Goal: Task Accomplishment & Management: Manage account settings

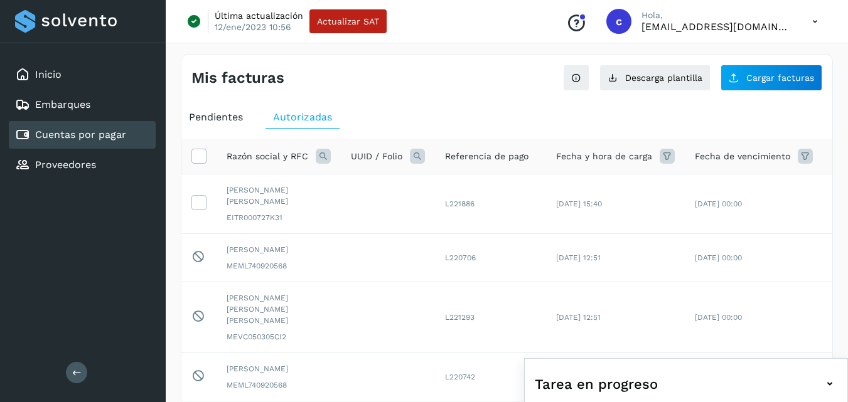
click at [216, 115] on span "Pendientes" at bounding box center [216, 117] width 54 height 12
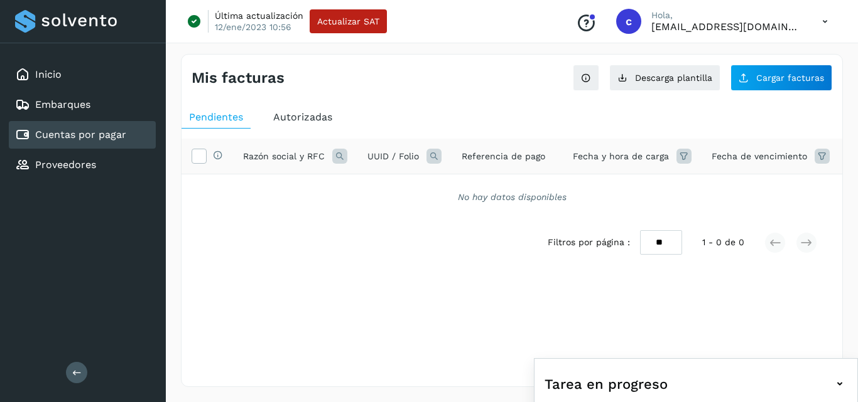
click at [306, 119] on span "Autorizadas" at bounding box center [302, 117] width 59 height 12
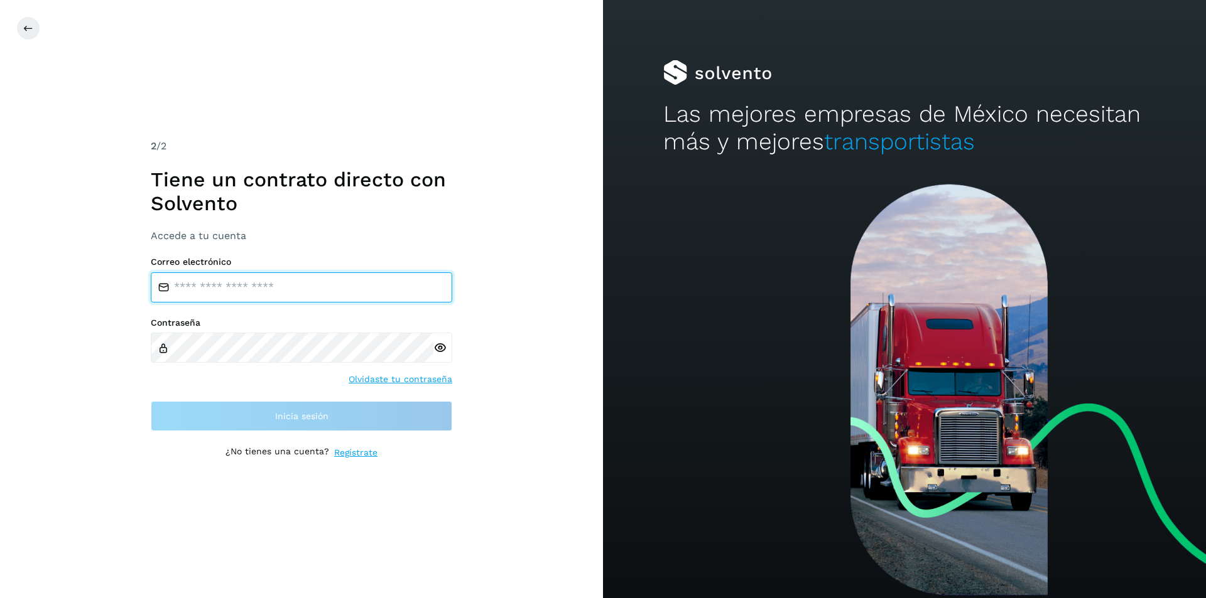
click at [348, 297] on input "email" at bounding box center [301, 288] width 301 height 30
type input "**********"
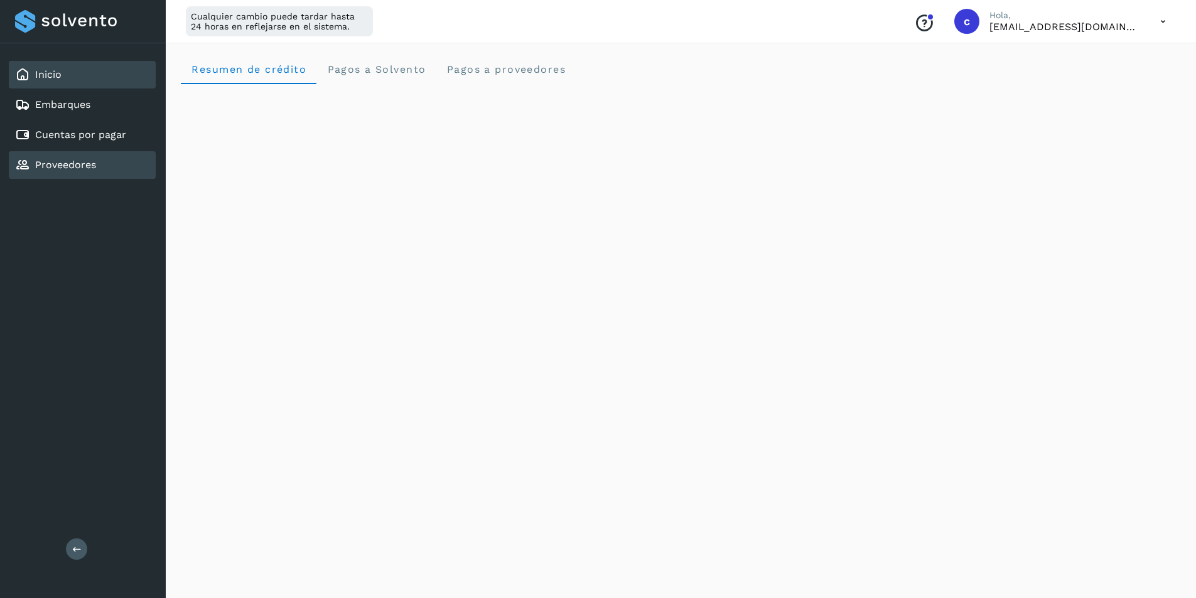
click at [117, 169] on div "Proveedores" at bounding box center [82, 165] width 147 height 28
click at [119, 131] on link "Cuentas por pagar" at bounding box center [80, 135] width 91 height 12
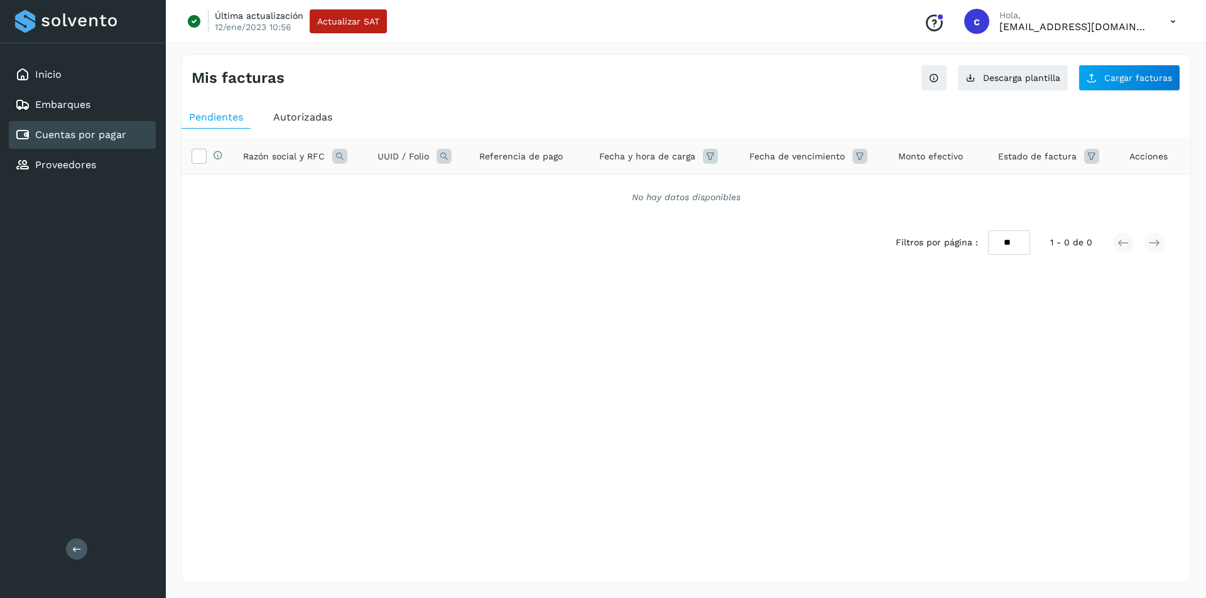
click at [293, 125] on div "Autorizadas" at bounding box center [303, 117] width 74 height 23
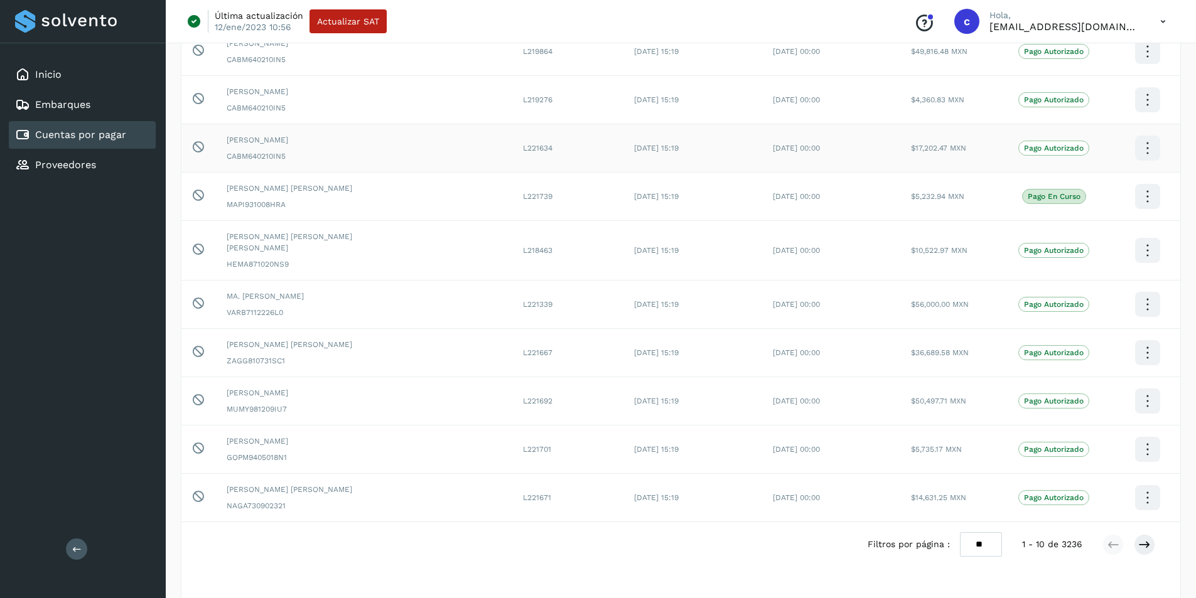
scroll to position [166, 0]
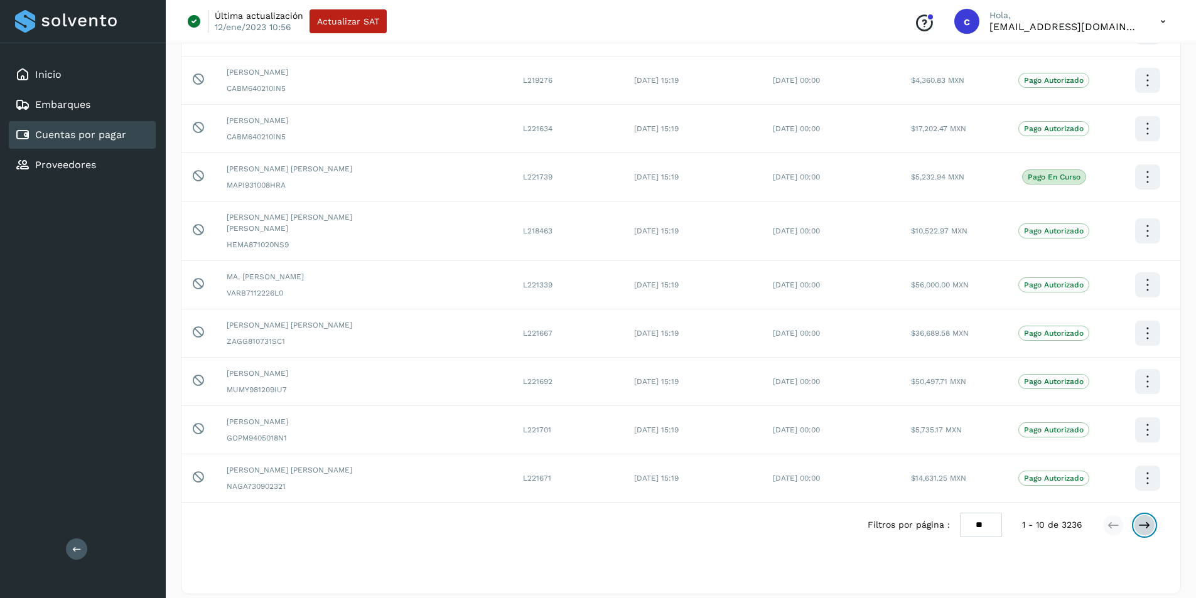
click at [848, 402] on icon at bounding box center [1144, 525] width 13 height 13
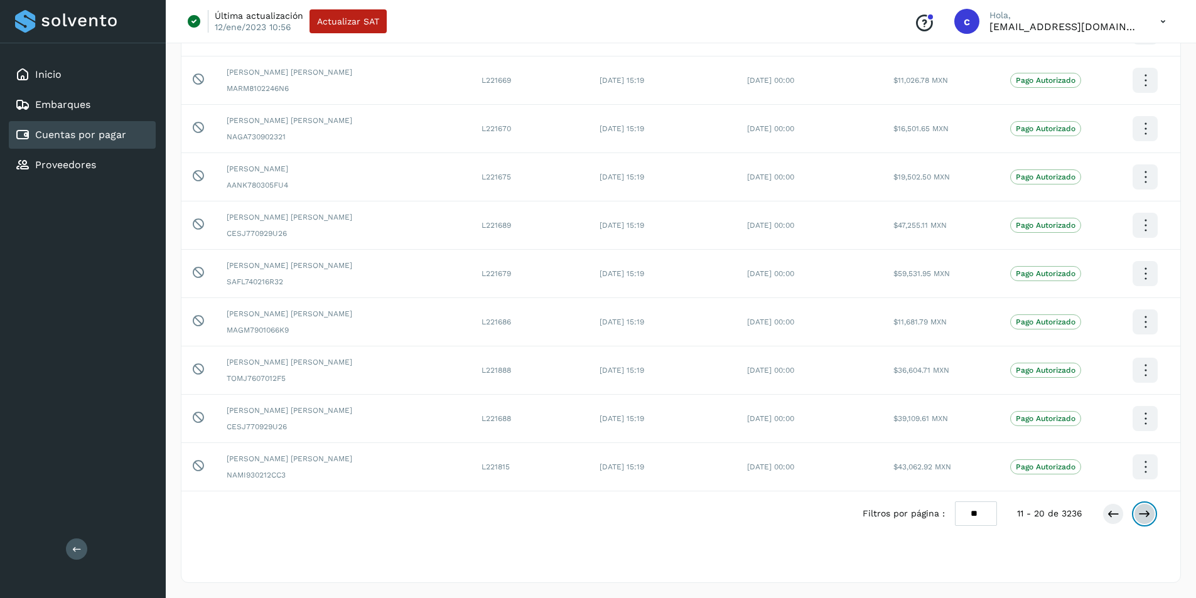
click at [848, 402] on icon at bounding box center [1144, 514] width 13 height 13
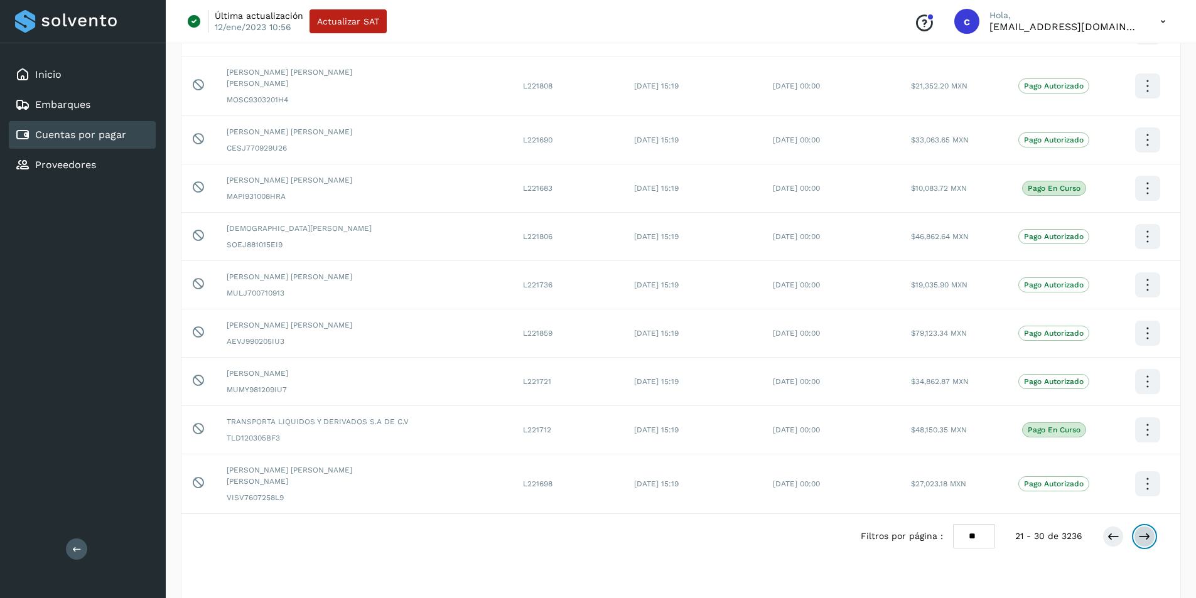
click at [848, 402] on button at bounding box center [1144, 536] width 21 height 21
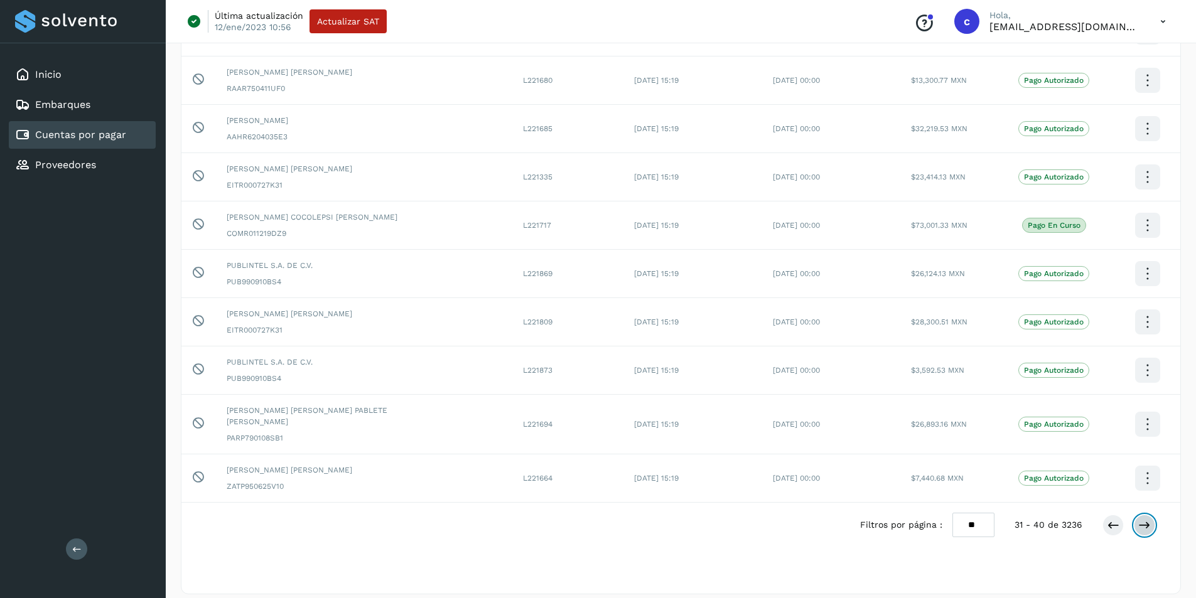
click at [848, 402] on icon at bounding box center [1144, 525] width 13 height 13
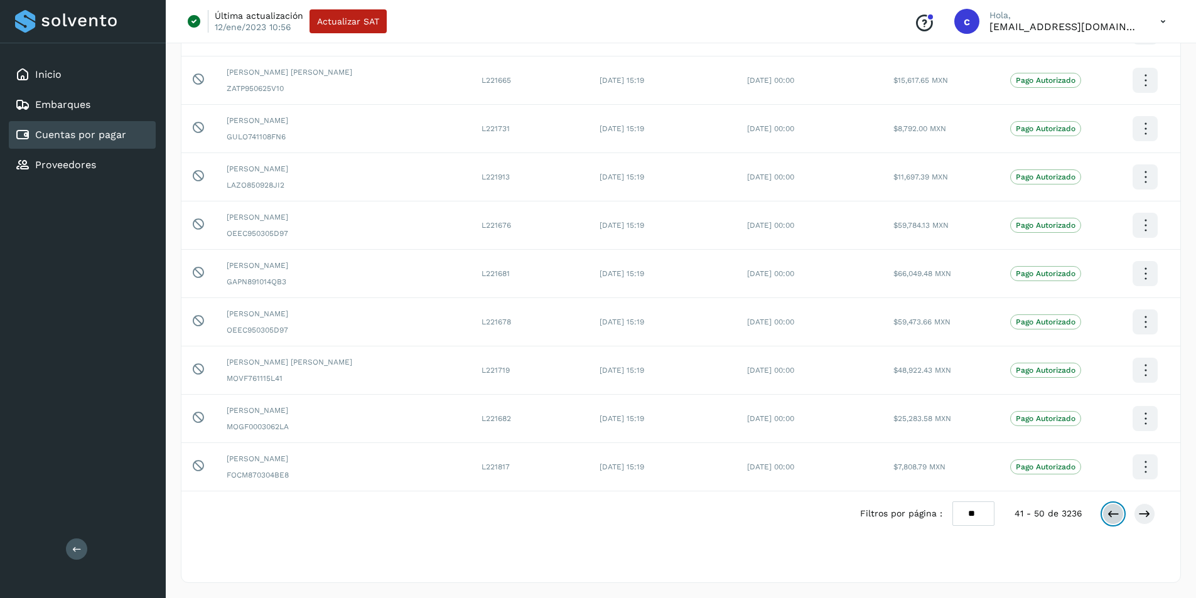
click at [848, 402] on button at bounding box center [1113, 514] width 21 height 21
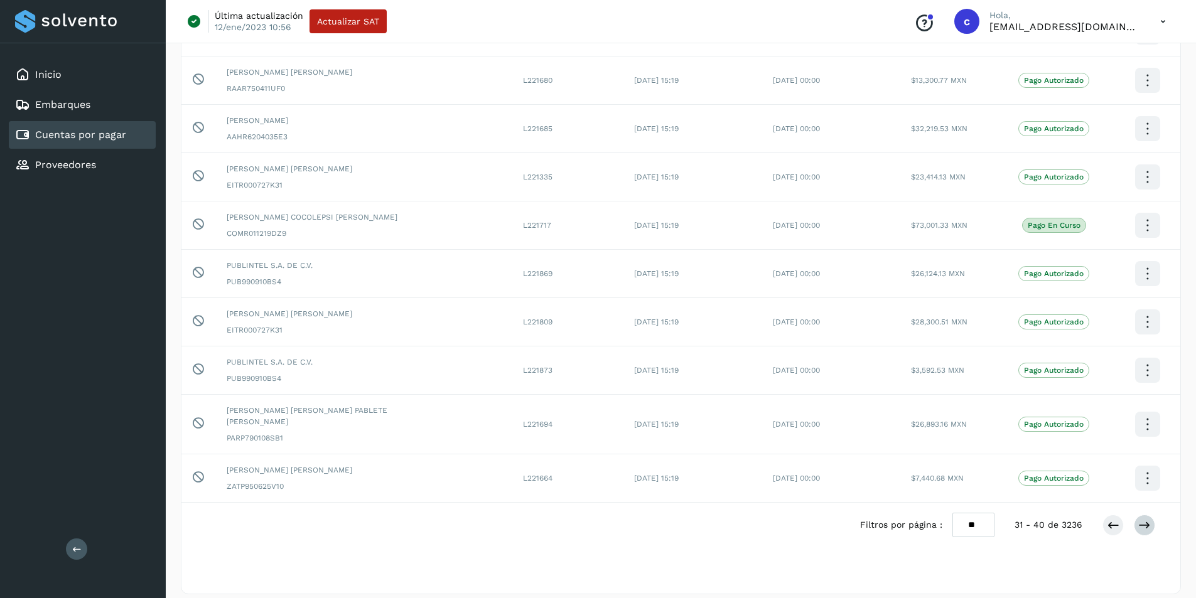
drag, startPoint x: 1153, startPoint y: 522, endPoint x: 1144, endPoint y: 514, distance: 12.0
click at [848, 402] on div at bounding box center [1129, 525] width 53 height 21
click at [848, 402] on icon at bounding box center [1144, 525] width 13 height 13
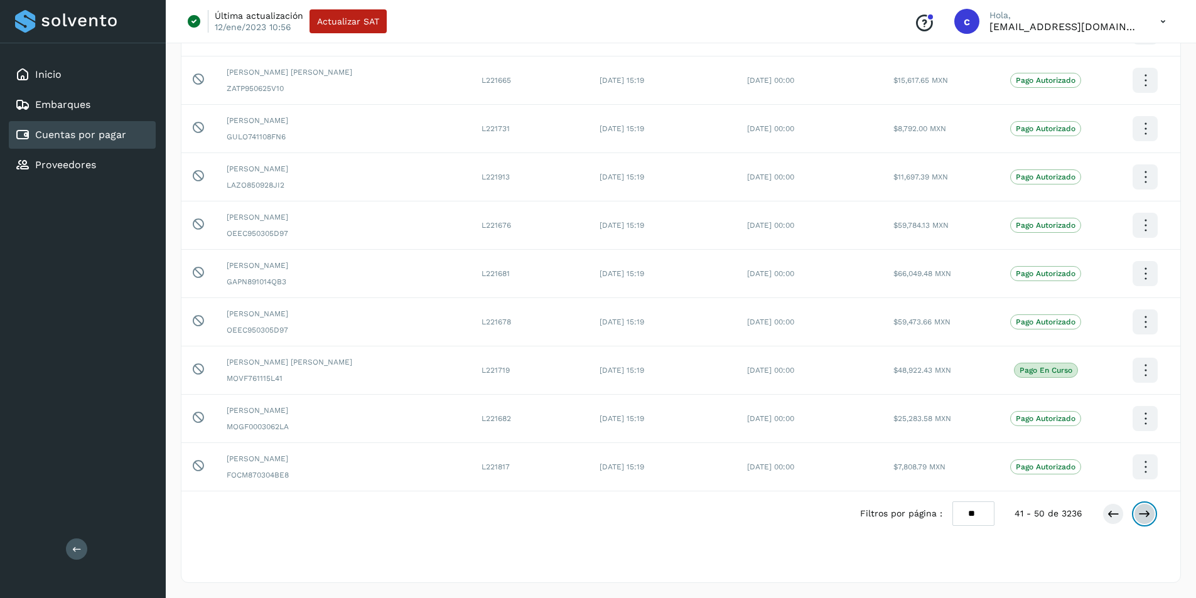
click at [848, 402] on icon at bounding box center [1144, 514] width 13 height 13
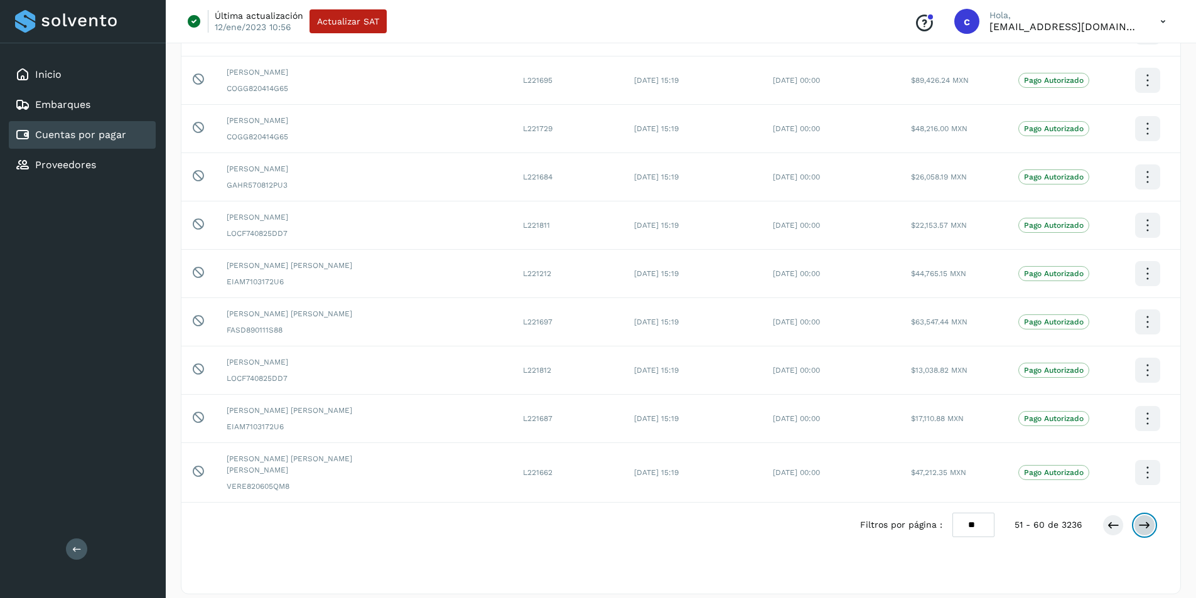
click at [848, 402] on icon at bounding box center [1144, 525] width 13 height 13
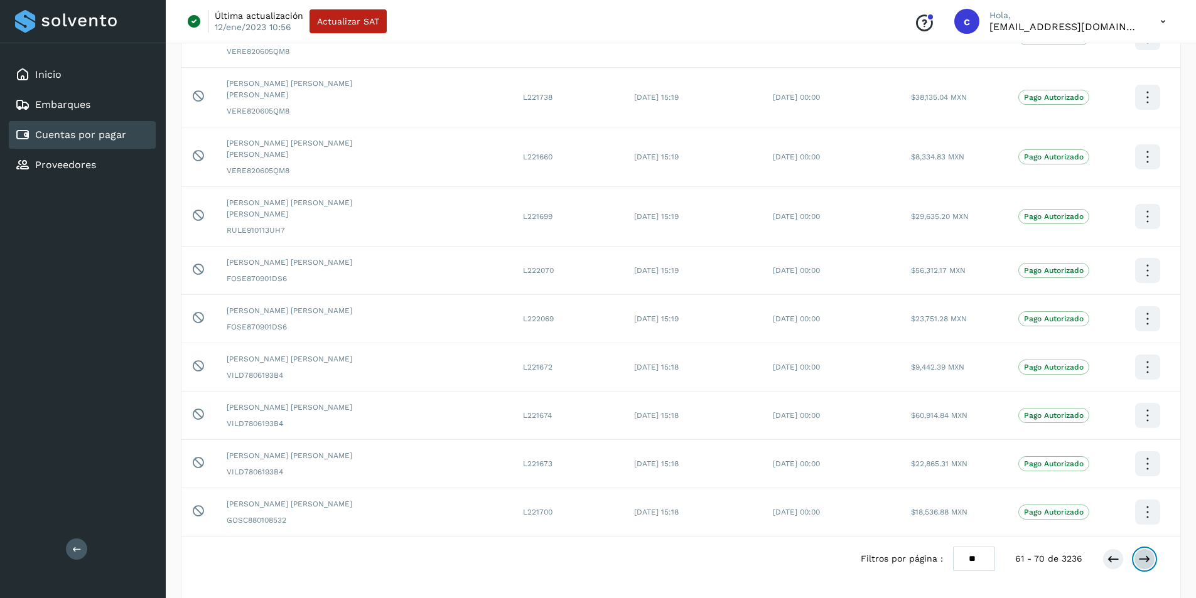
click at [848, 402] on icon at bounding box center [1144, 559] width 13 height 13
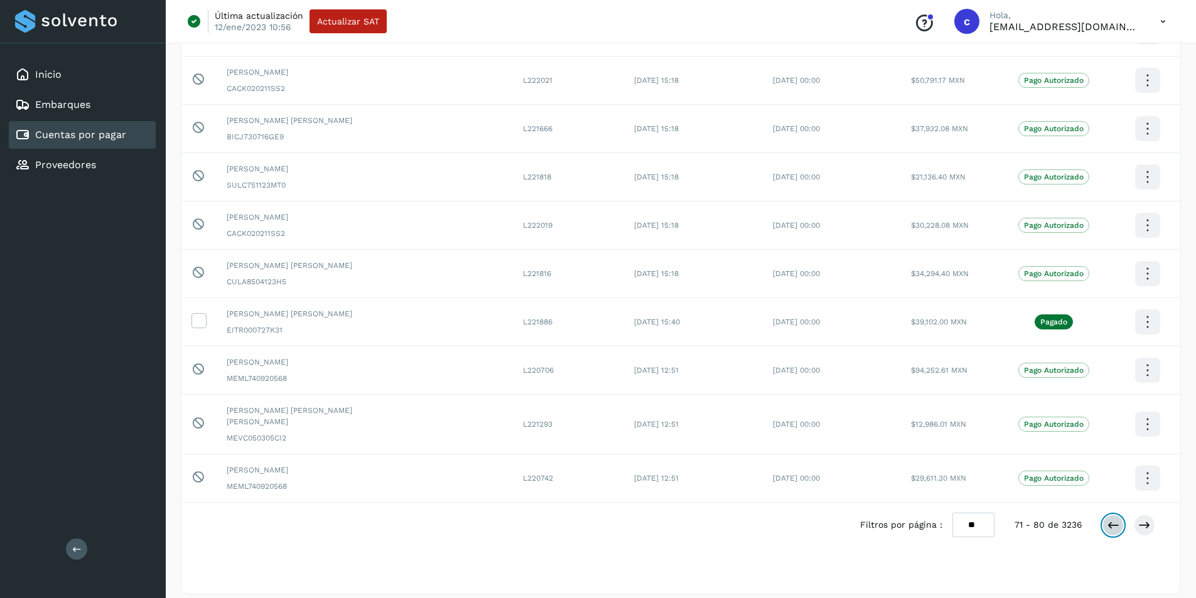
click at [848, 402] on icon at bounding box center [1113, 525] width 13 height 13
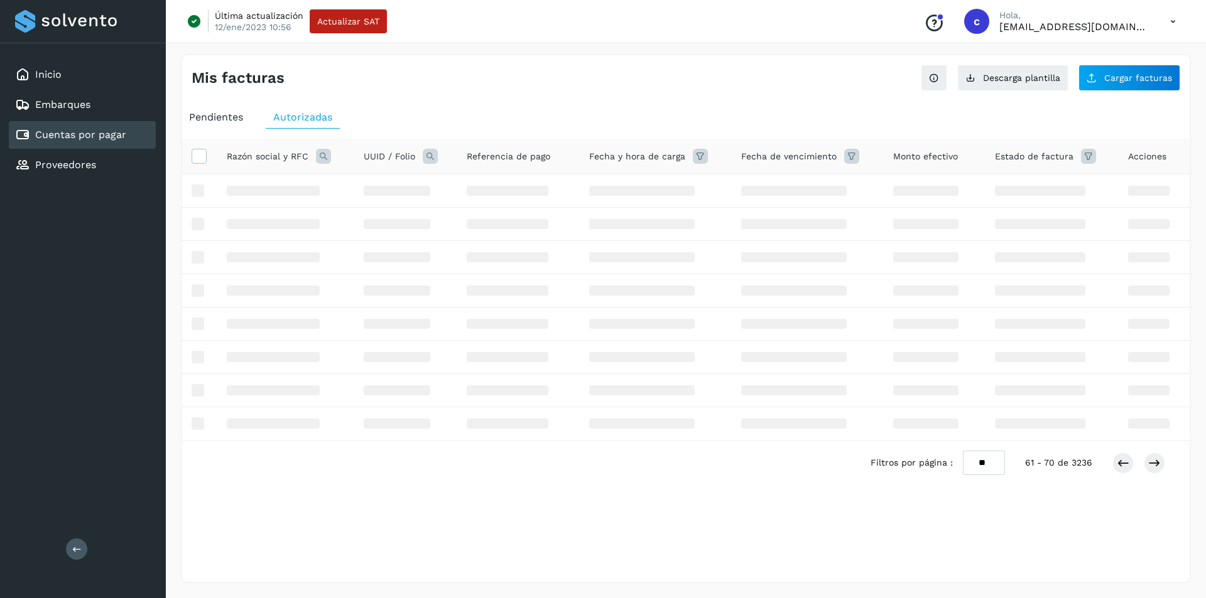
click at [848, 402] on div "Selecciona una fecha" at bounding box center [685, 516] width 1008 height 21
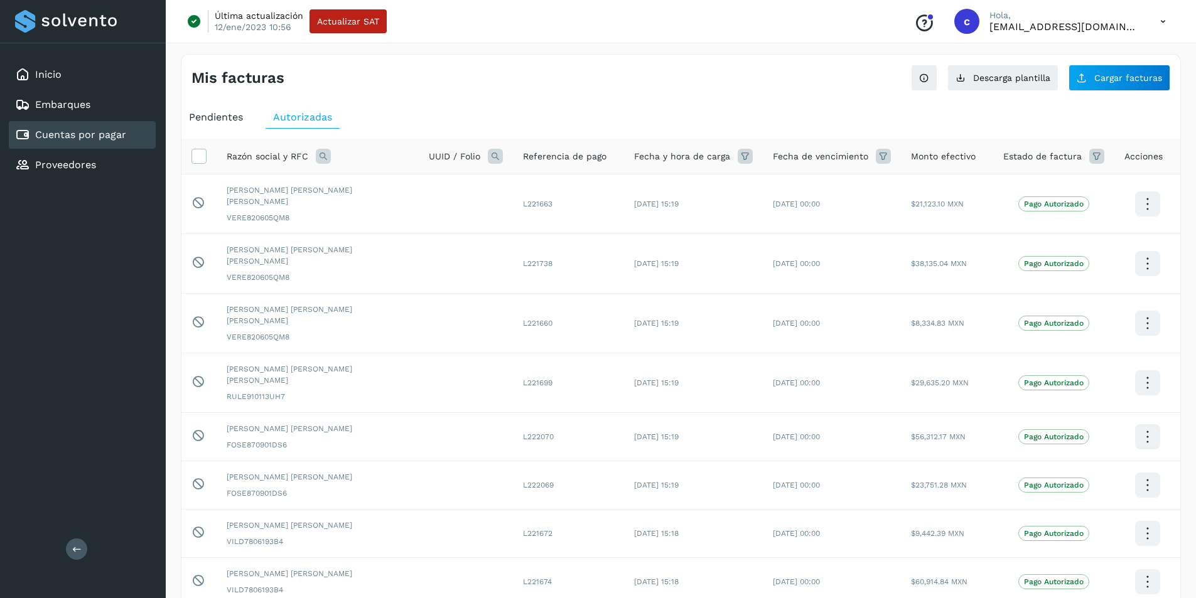
click at [848, 402] on div "Razón social y RFC UUID / Folio Referencia de pago Fecha y hora de carga Fecha …" at bounding box center [680, 464] width 999 height 651
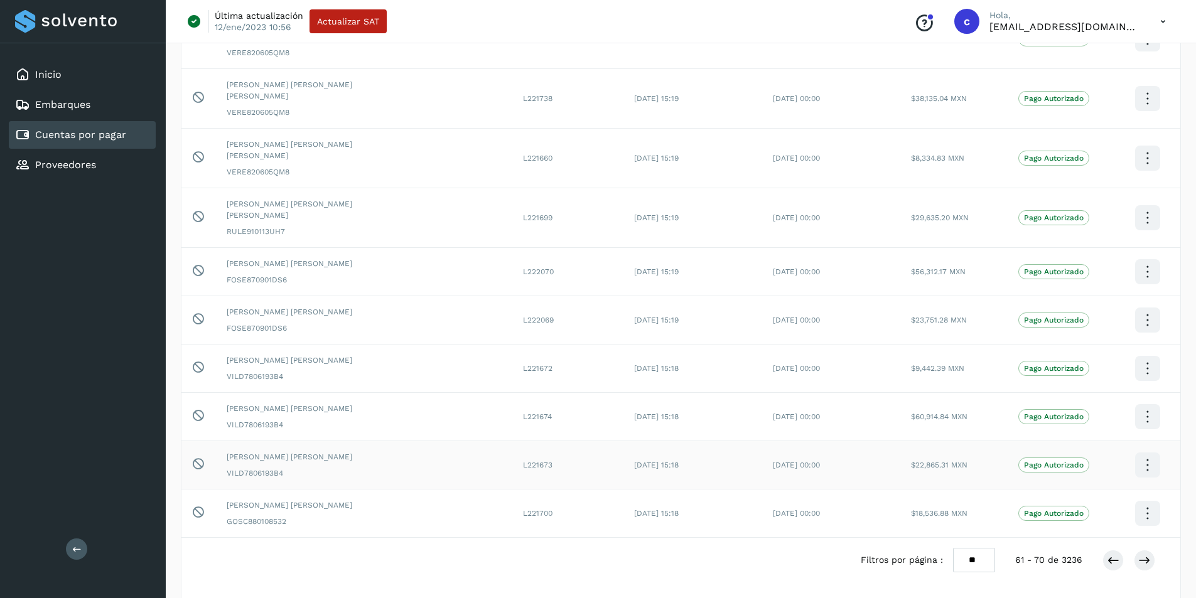
scroll to position [166, 0]
click at [848, 402] on icon at bounding box center [1113, 559] width 13 height 13
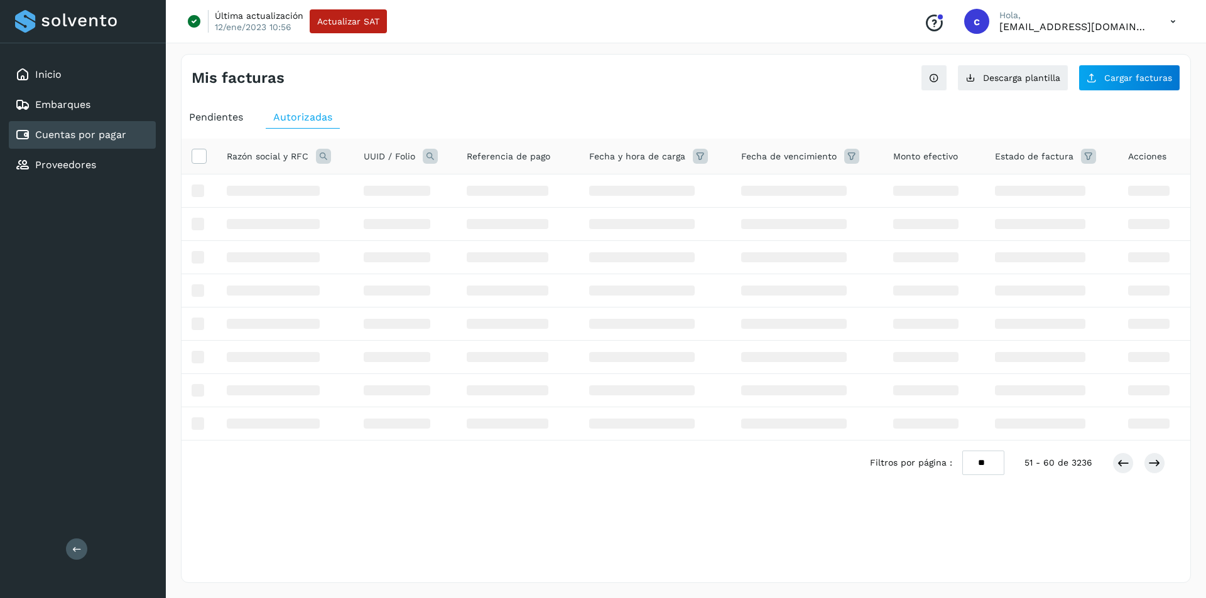
click at [848, 402] on div "Selecciona una fecha" at bounding box center [685, 516] width 1008 height 21
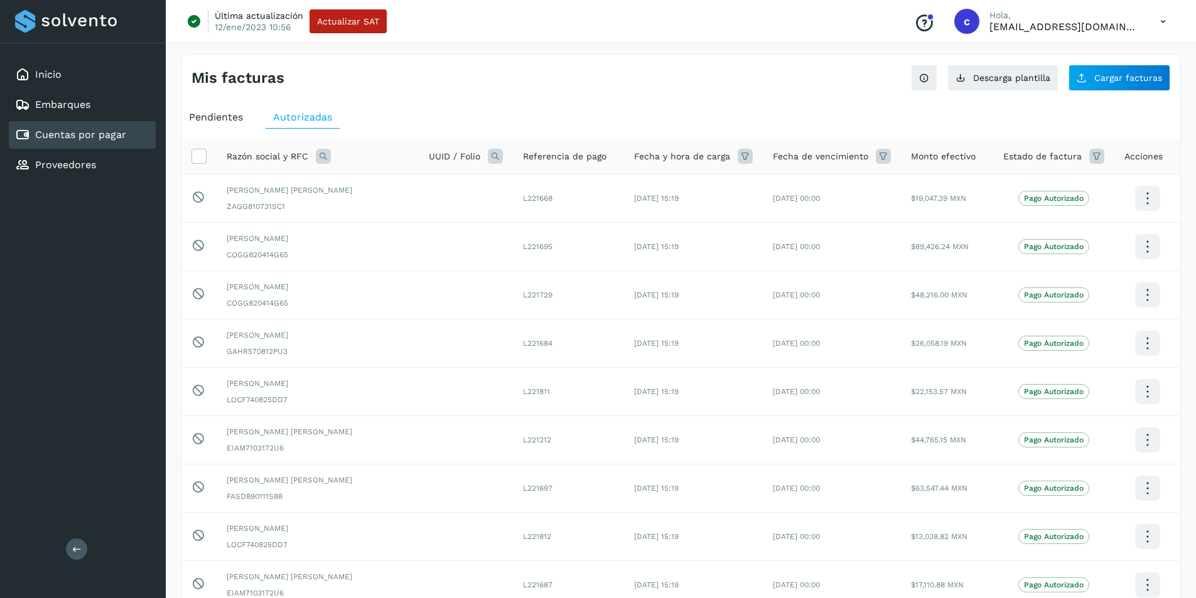
click at [848, 402] on div "Razón social y RFC UUID / Folio Referencia de pago Fecha y hora de carga Fecha …" at bounding box center [680, 447] width 999 height 617
click at [848, 402] on td "Pago Autorizado" at bounding box center [1053, 537] width 121 height 48
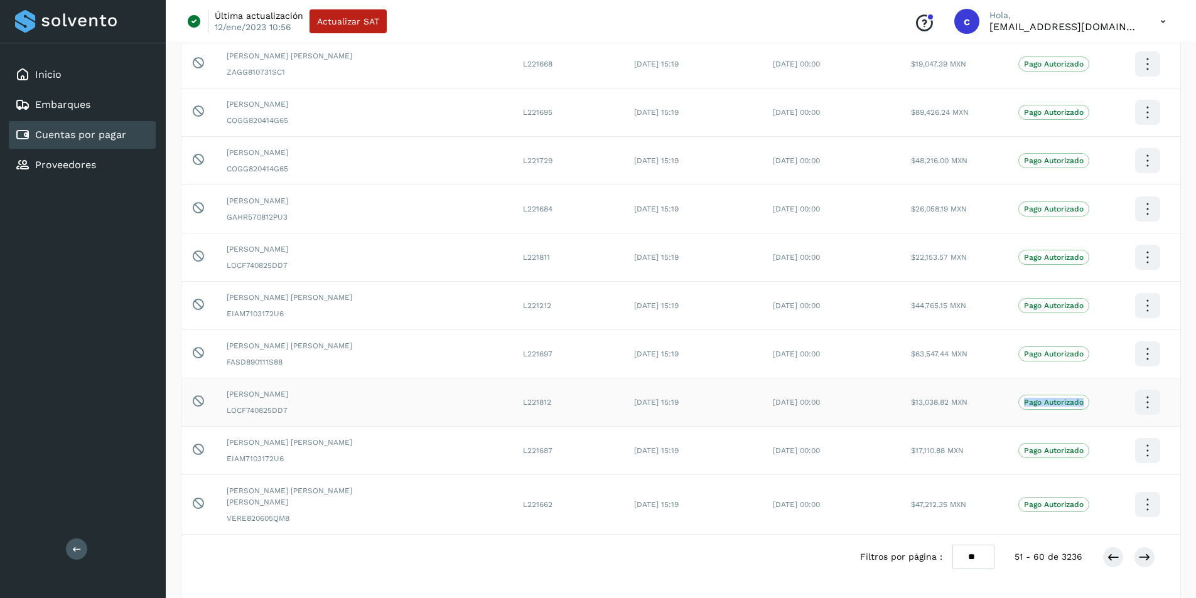
scroll to position [166, 0]
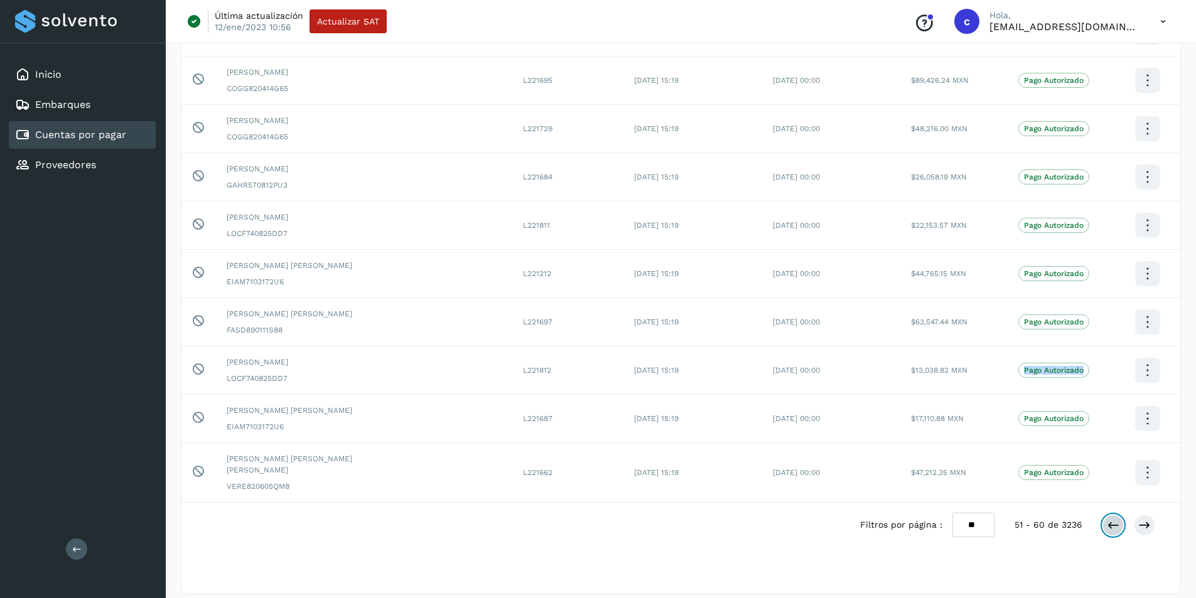
click at [848, 402] on icon at bounding box center [1113, 525] width 13 height 13
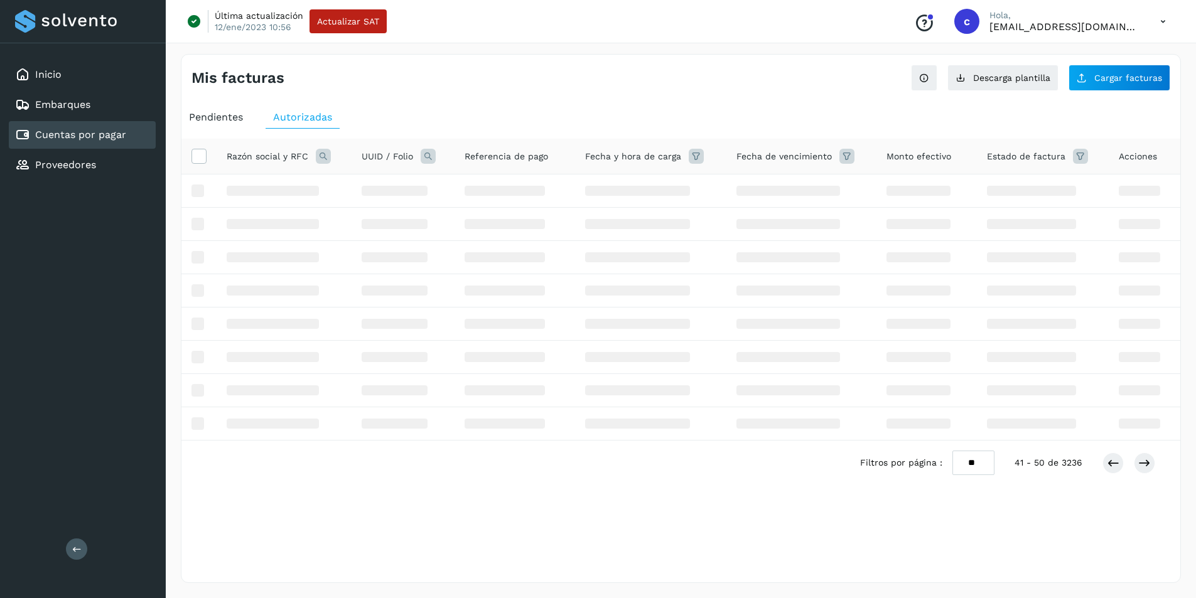
scroll to position [0, 0]
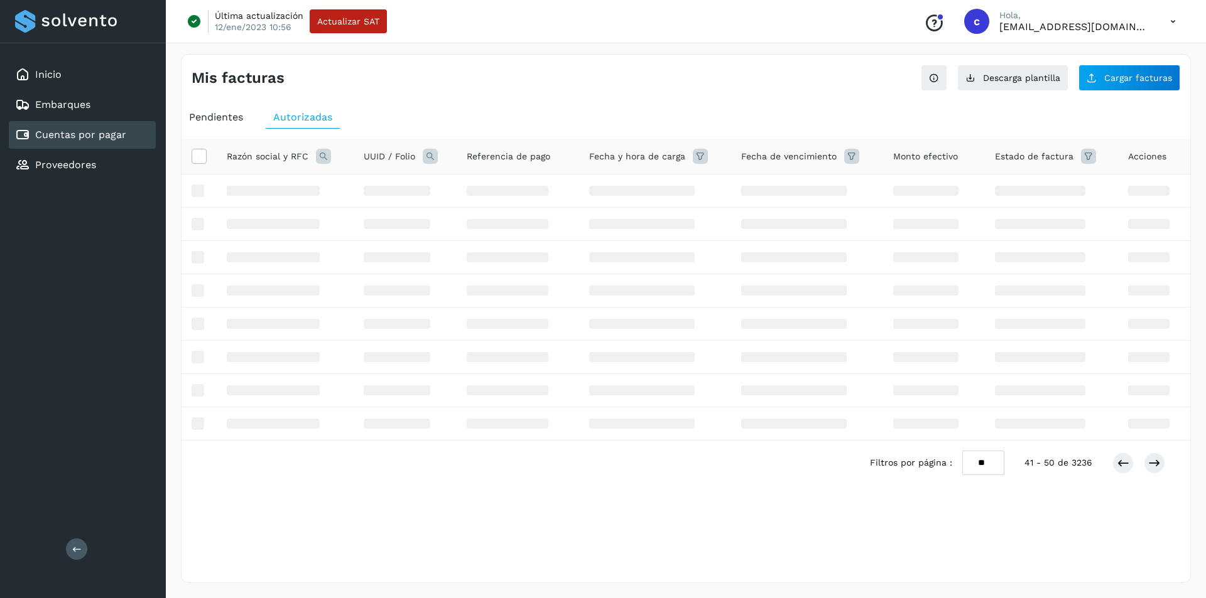
click at [848, 402] on div "Selecciona una fecha" at bounding box center [685, 516] width 1008 height 21
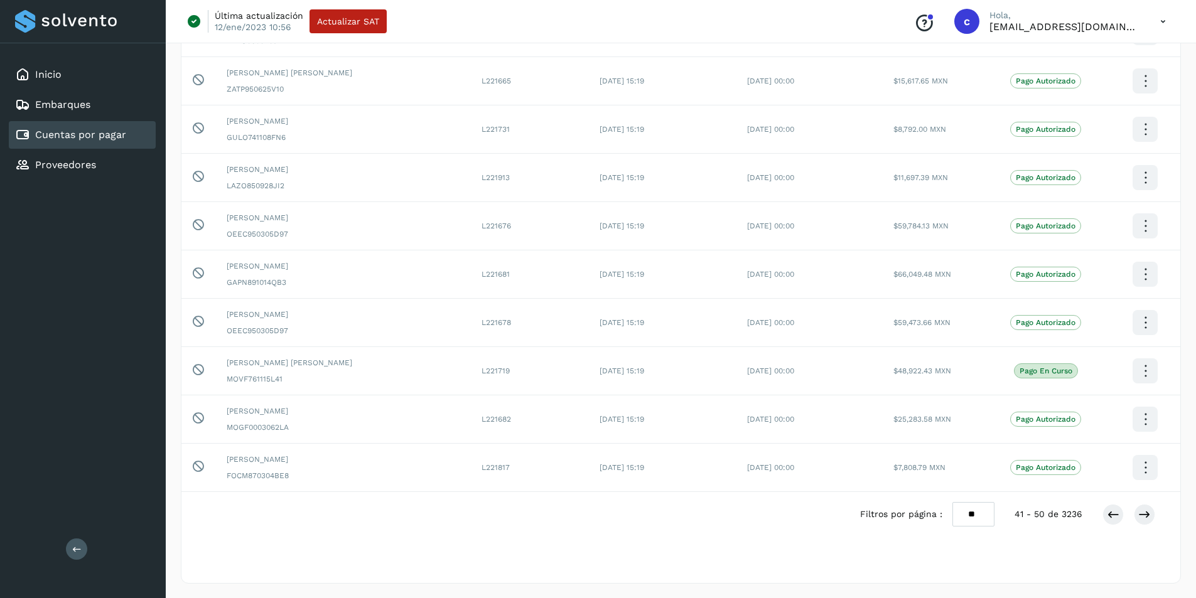
scroll to position [166, 0]
click at [848, 402] on icon at bounding box center [1113, 514] width 13 height 13
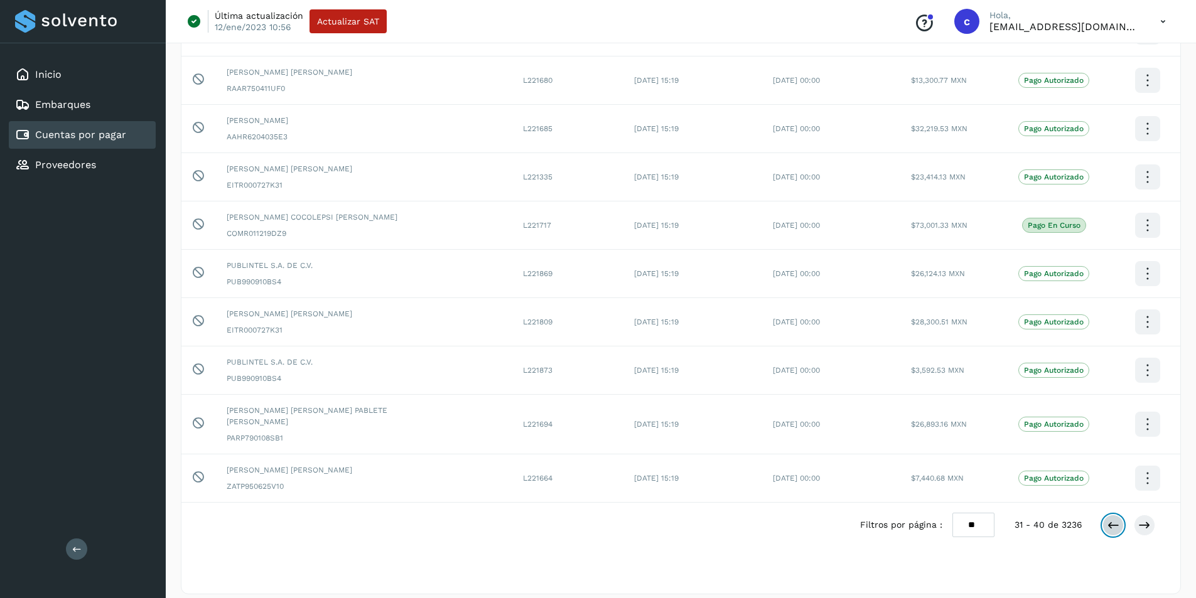
click at [848, 402] on icon at bounding box center [1113, 525] width 13 height 13
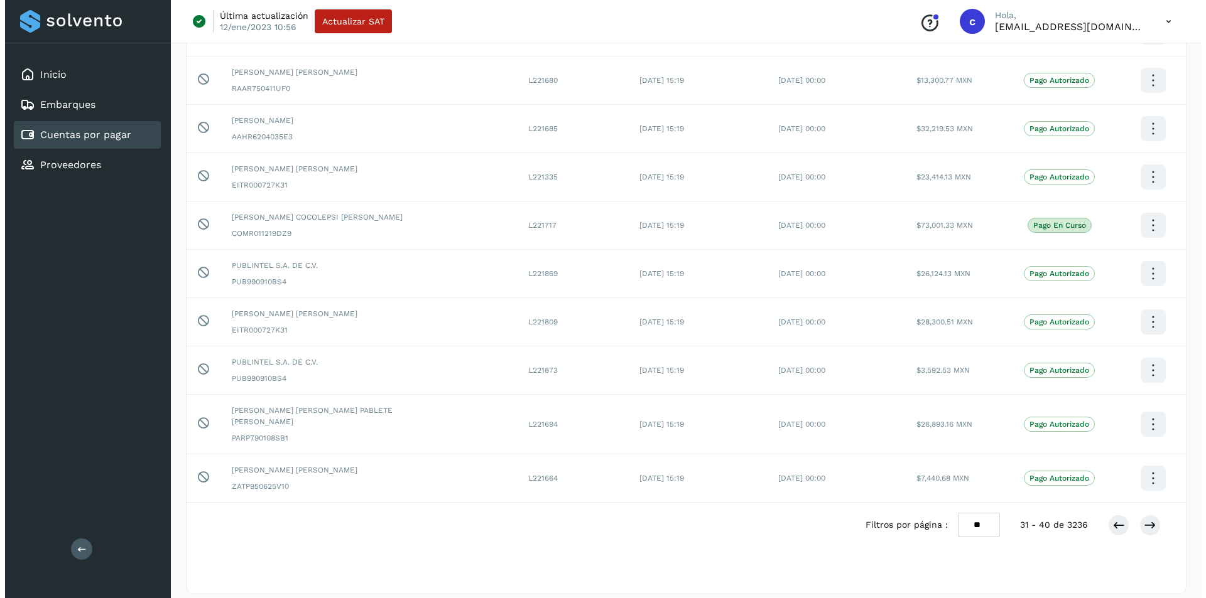
scroll to position [0, 0]
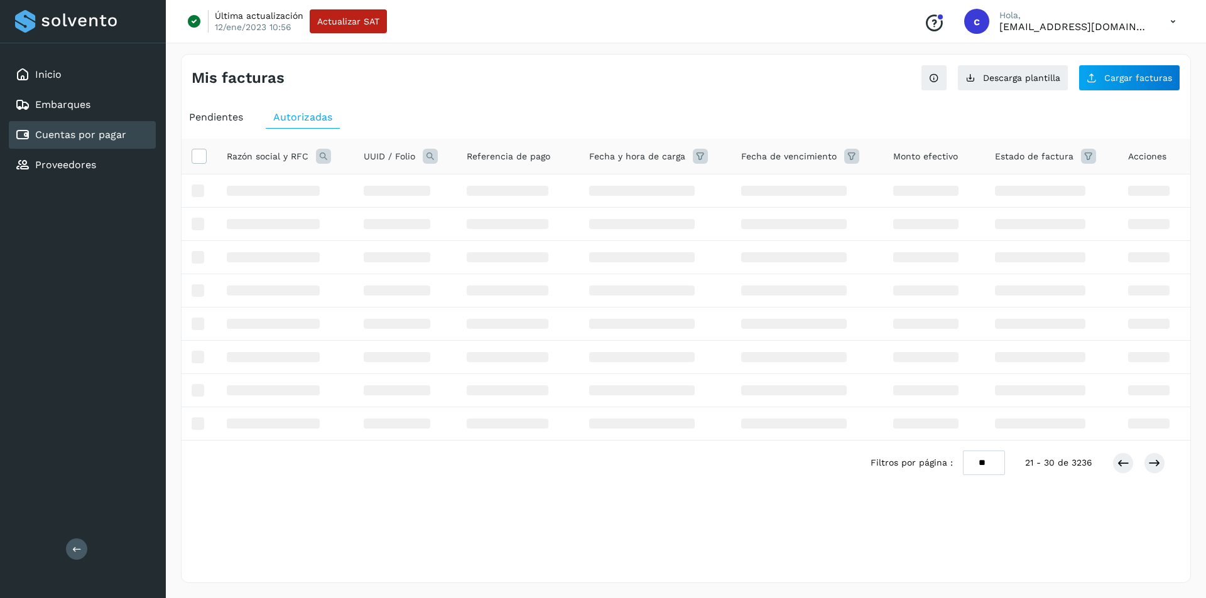
click at [848, 402] on div "Selecciona una fecha" at bounding box center [685, 516] width 1008 height 21
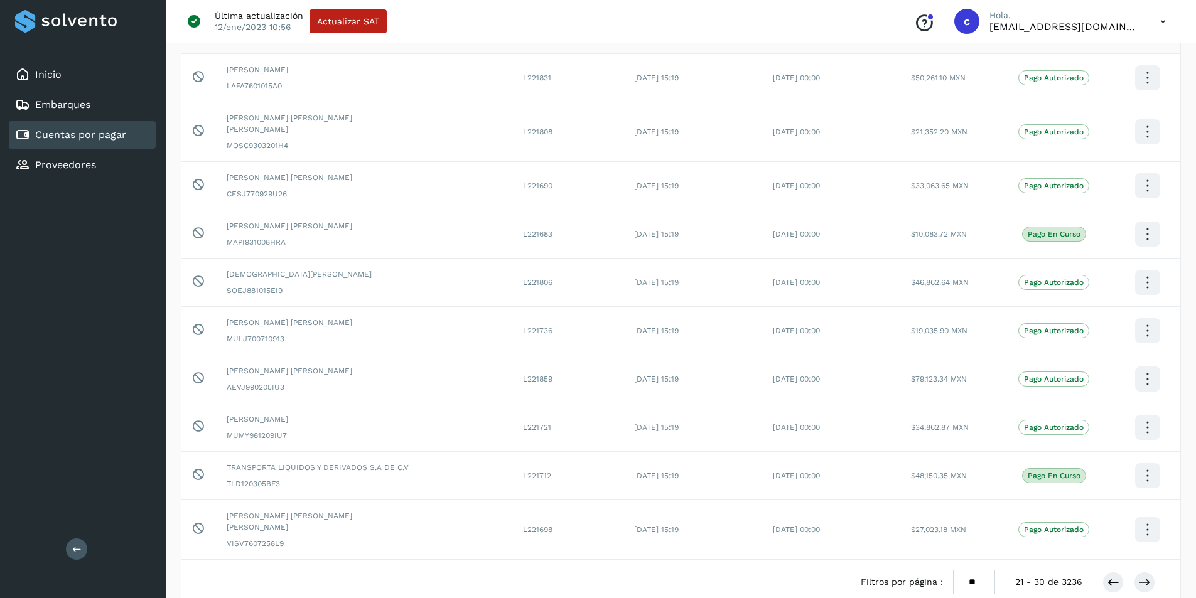
scroll to position [166, 0]
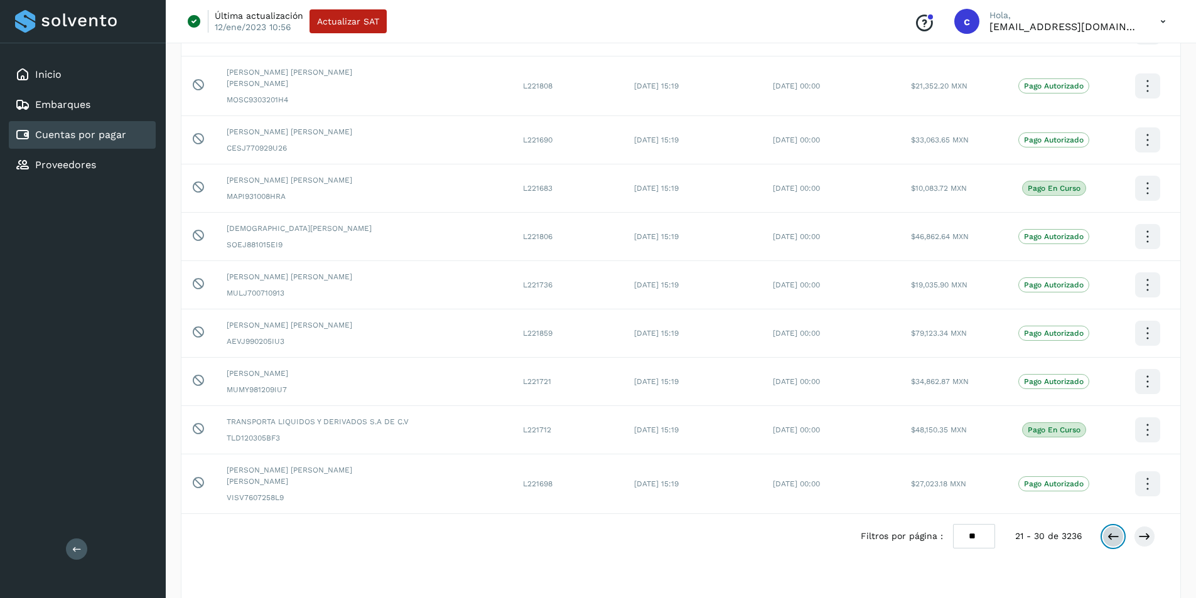
click at [848, 402] on icon at bounding box center [1113, 537] width 13 height 13
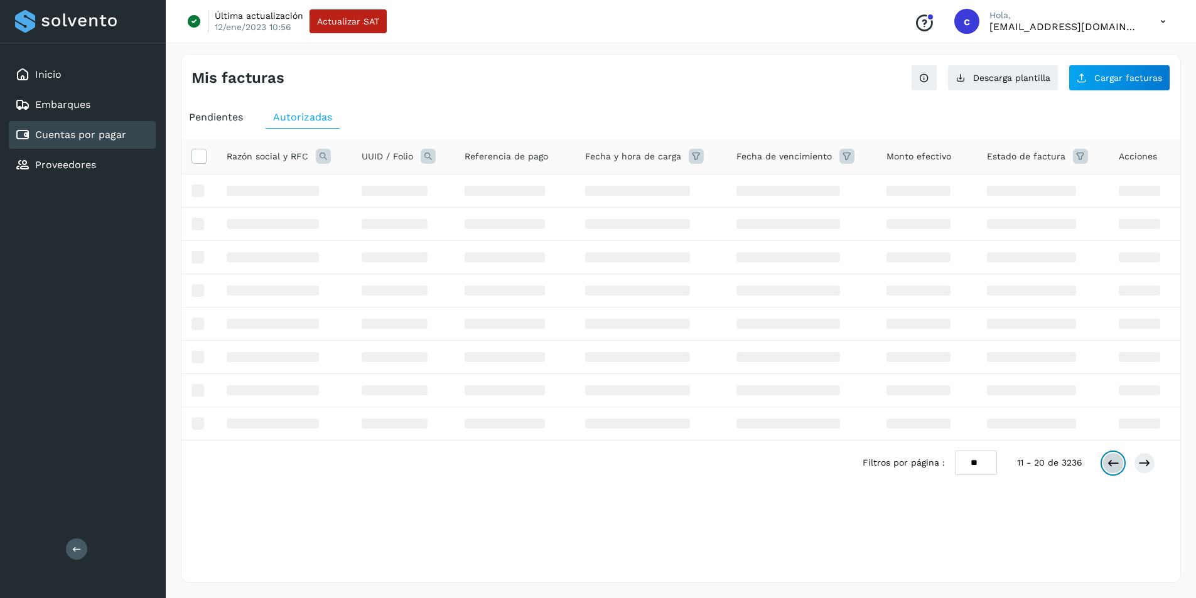
scroll to position [0, 0]
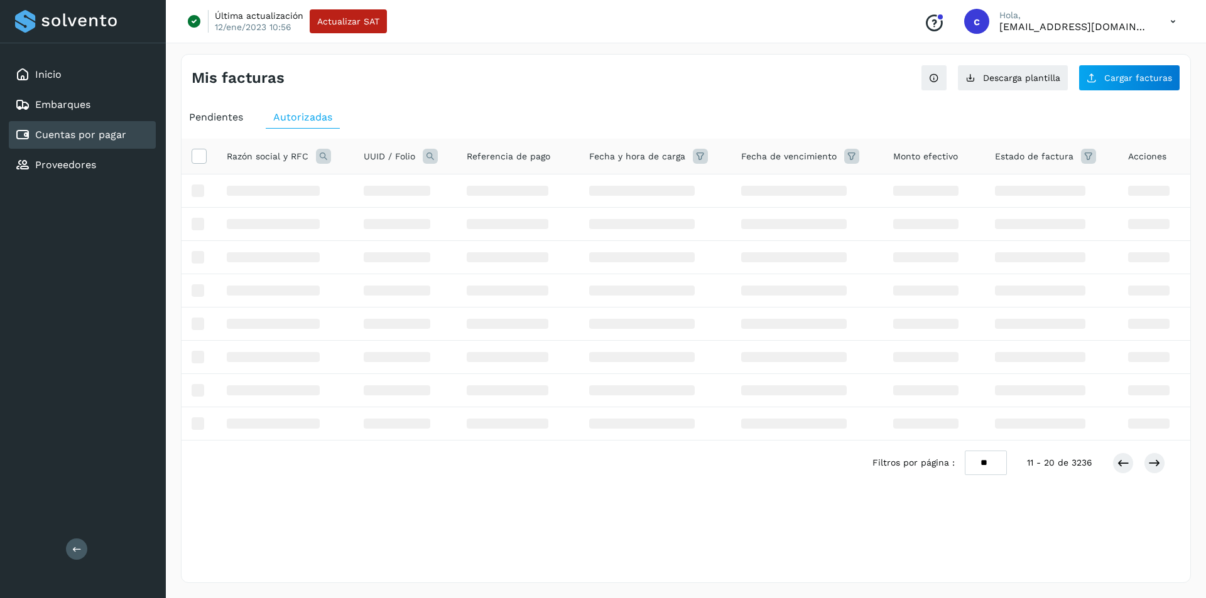
click at [848, 402] on div "Razón social y RFC UUID / Folio Referencia de pago Fecha y hora de carga Fecha …" at bounding box center [685, 333] width 1008 height 388
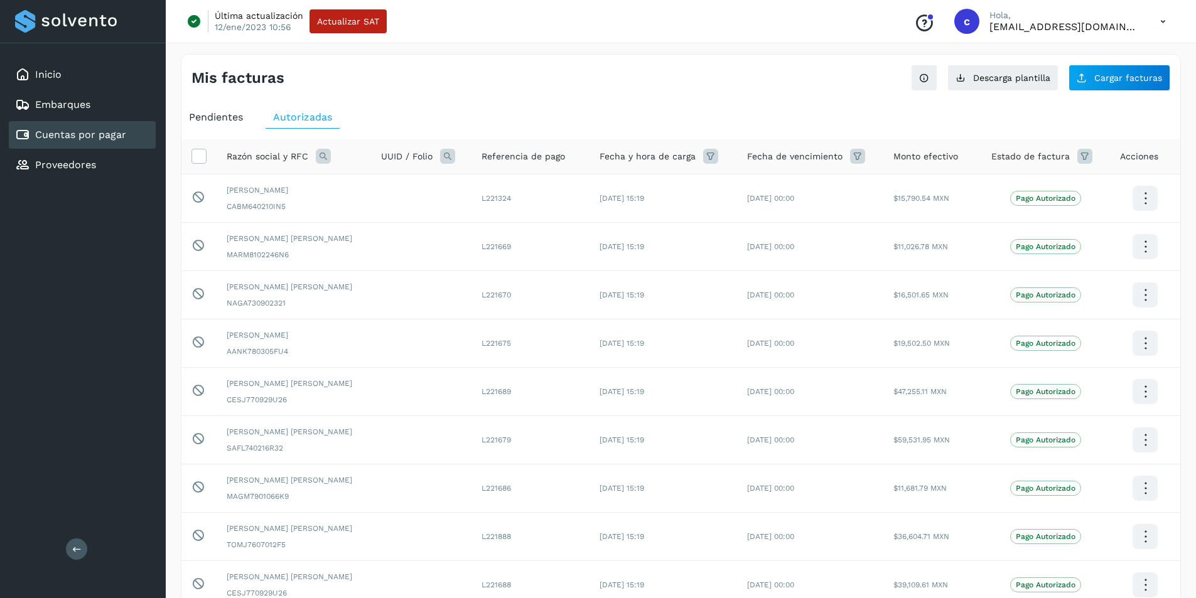
scroll to position [166, 0]
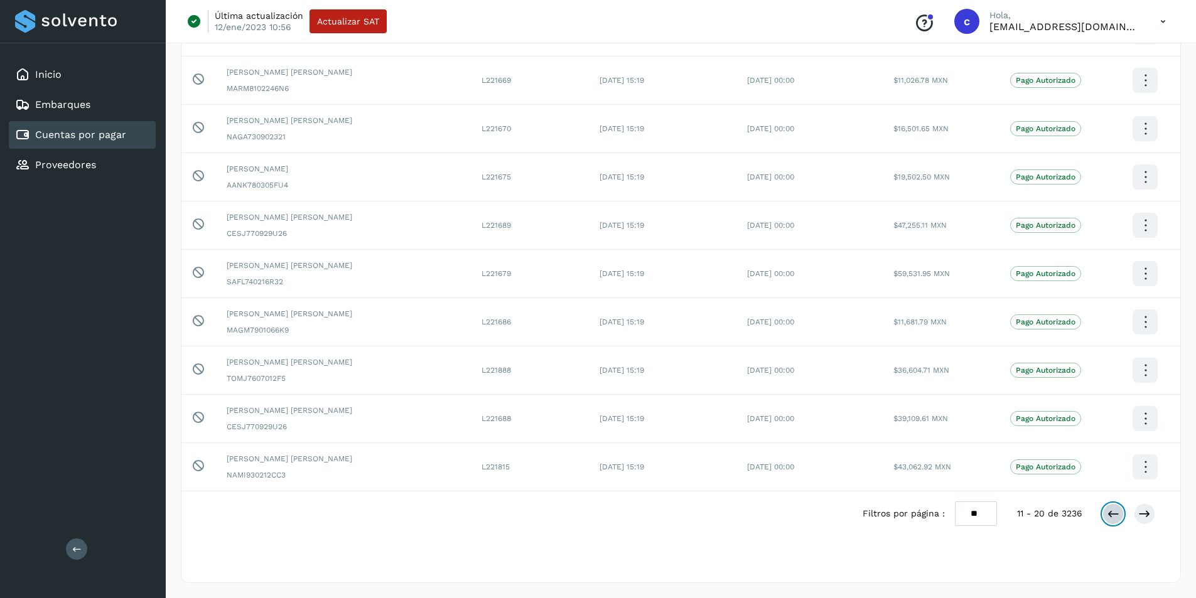
click at [848, 402] on icon at bounding box center [1113, 514] width 13 height 13
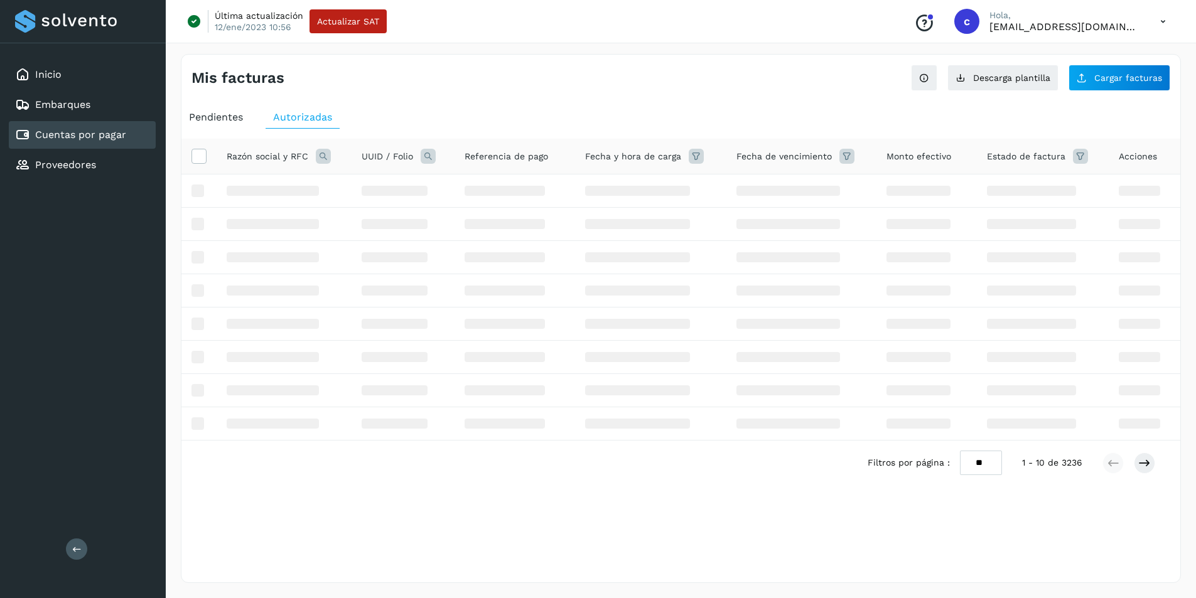
scroll to position [0, 0]
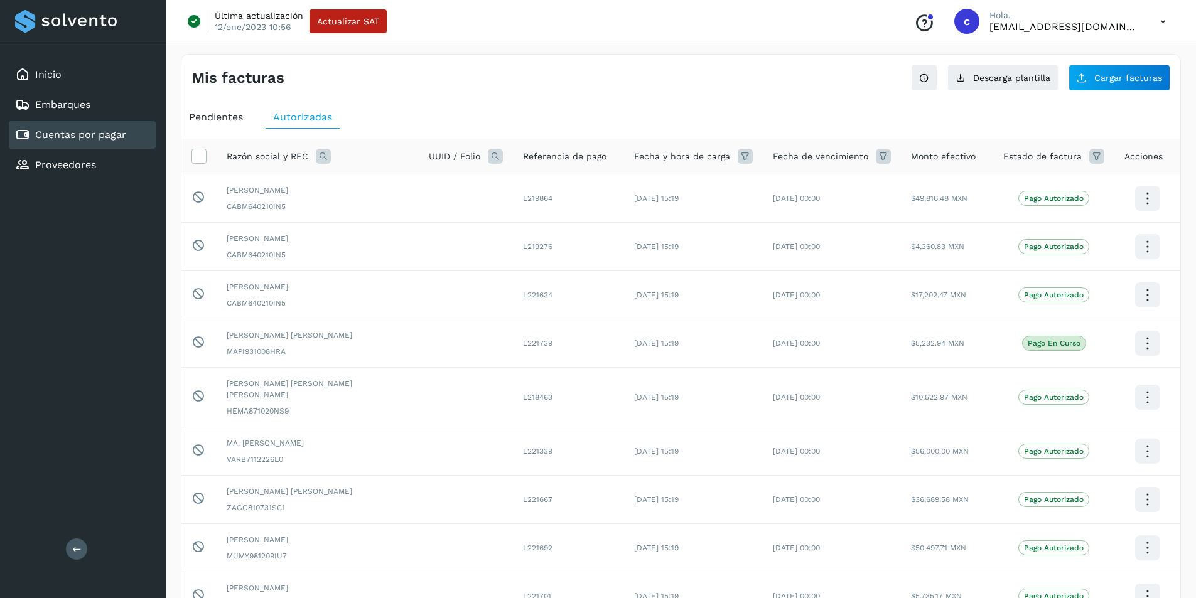
click at [224, 112] on span "Pendientes" at bounding box center [216, 117] width 54 height 12
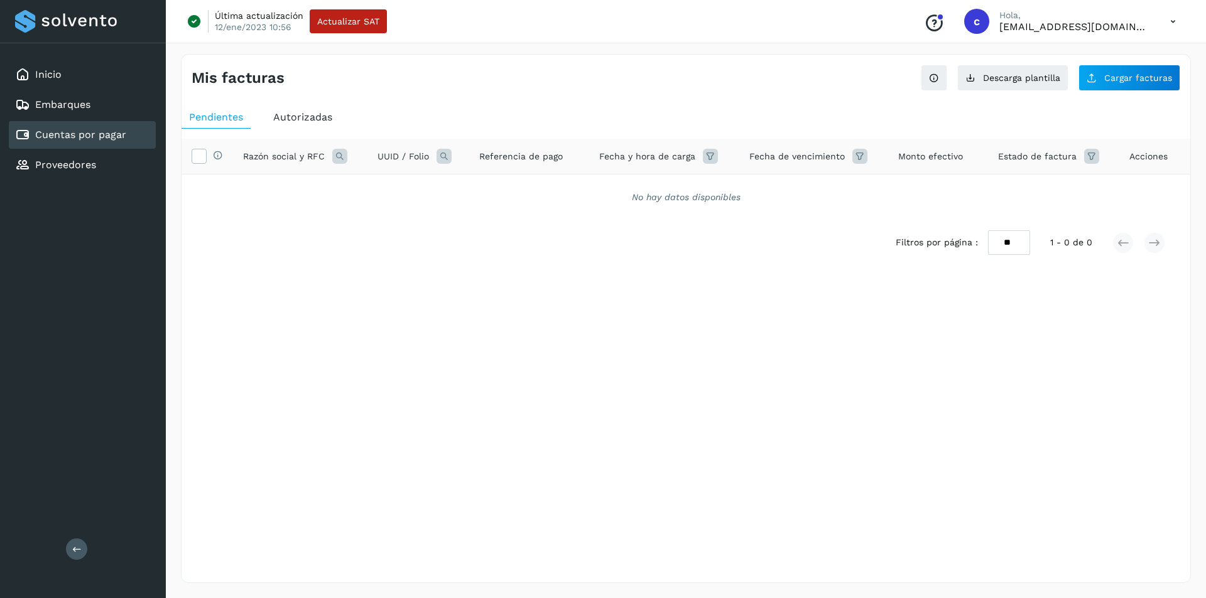
click at [300, 118] on span "Autorizadas" at bounding box center [302, 117] width 59 height 12
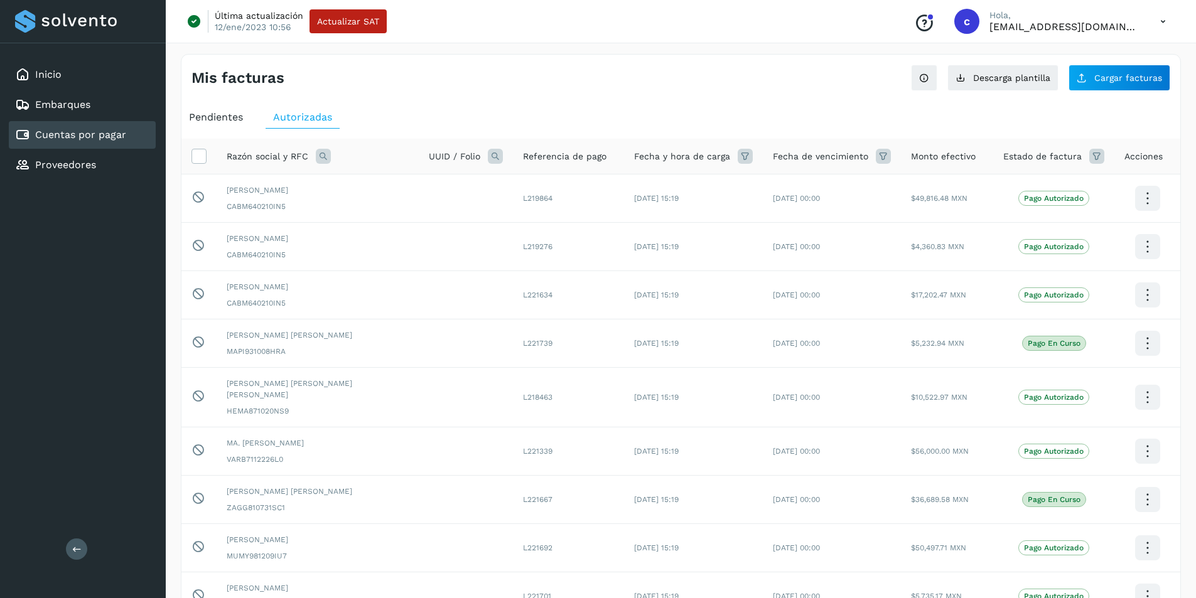
scroll to position [166, 0]
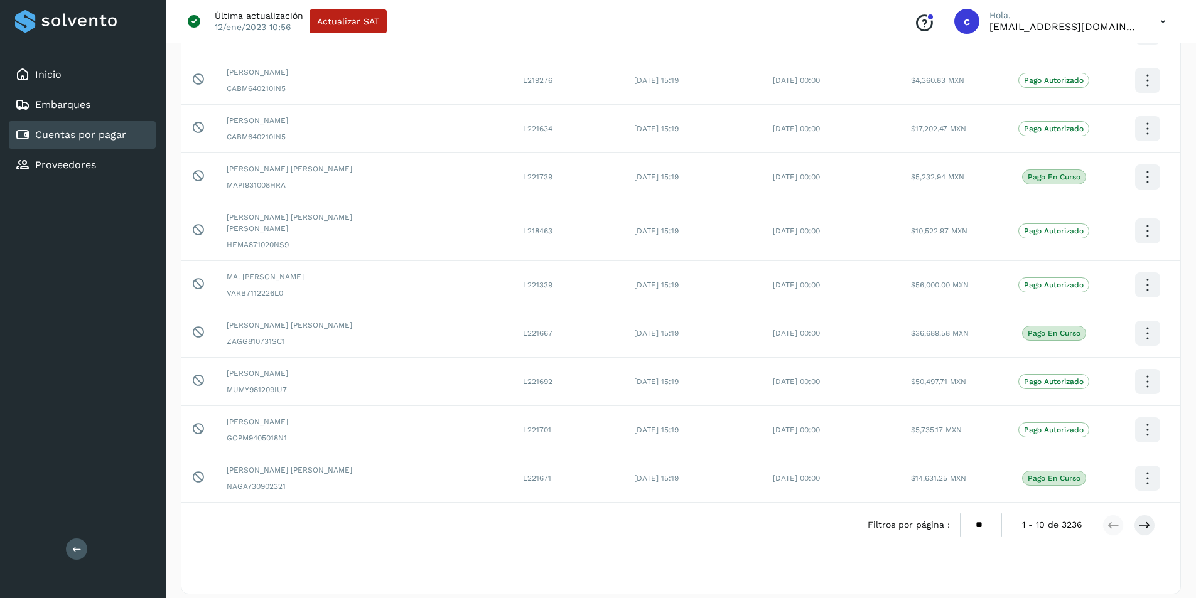
click at [848, 402] on div "Filtros por página : ** ** ** 1 - 10 de 3236" at bounding box center [1022, 525] width 308 height 24
click at [848, 402] on icon at bounding box center [1144, 525] width 13 height 13
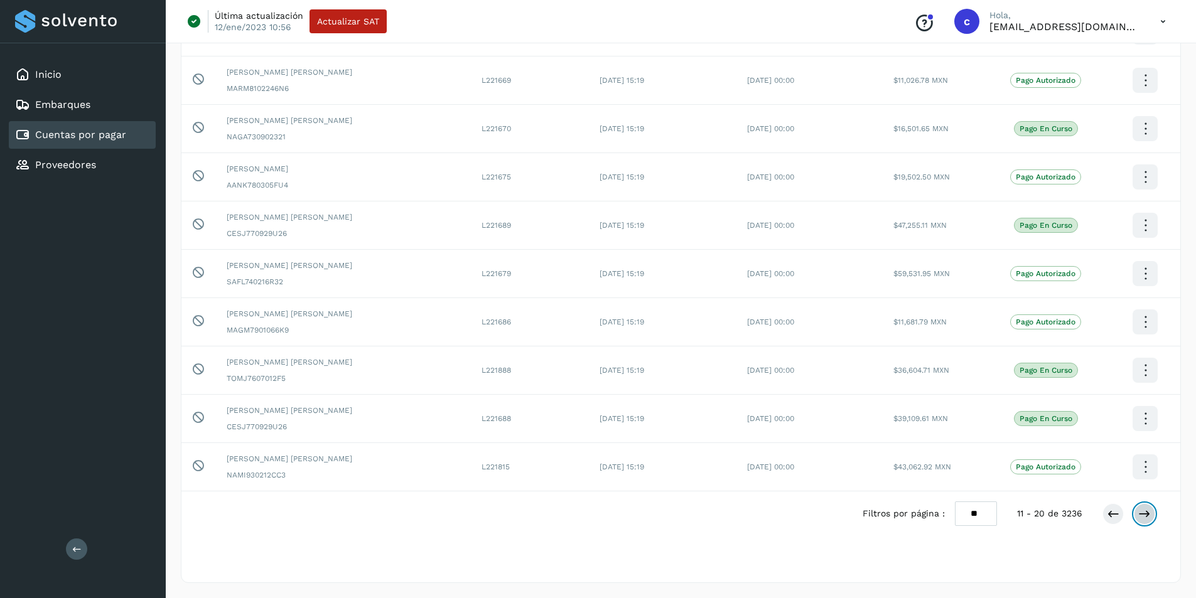
click at [848, 402] on icon at bounding box center [1144, 514] width 13 height 13
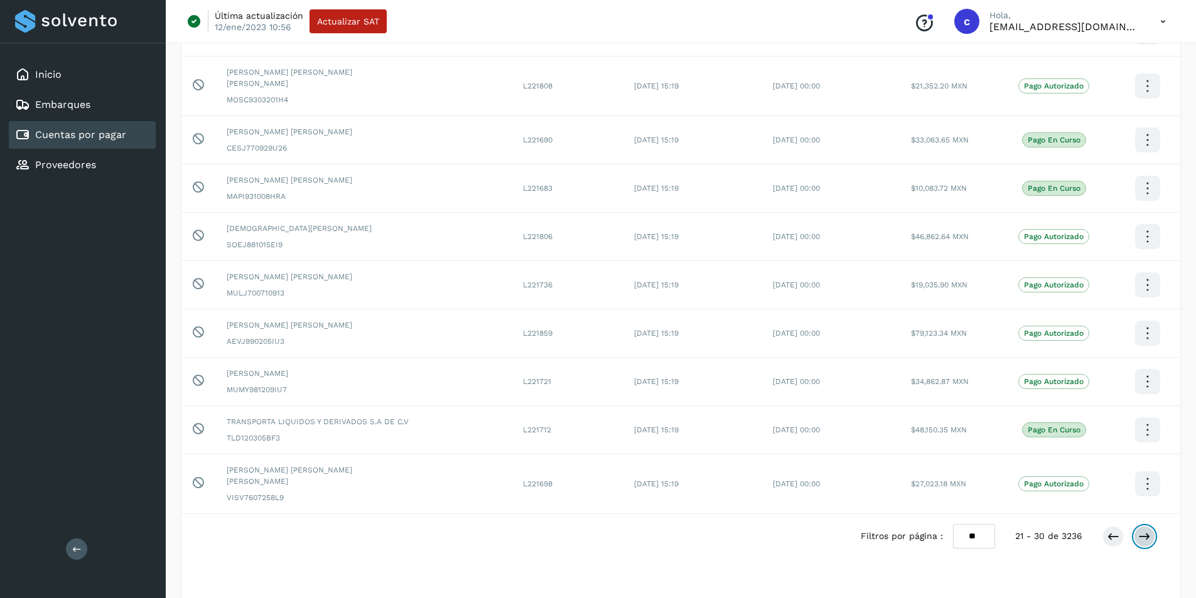
click at [848, 402] on icon at bounding box center [1144, 537] width 13 height 13
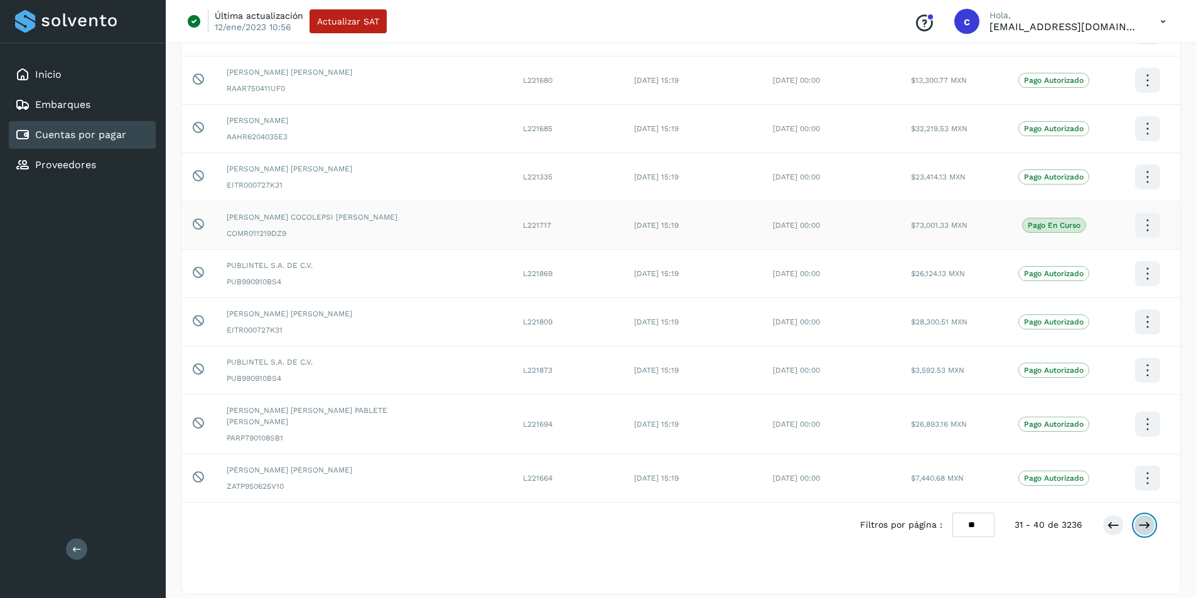
scroll to position [0, 0]
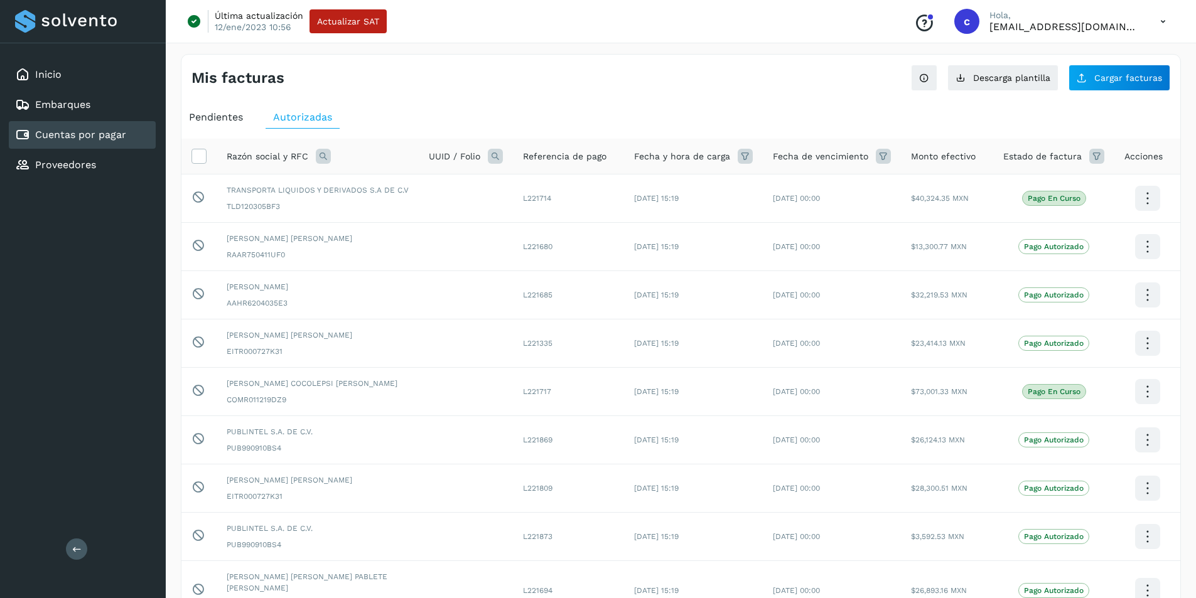
click at [237, 113] on span "Pendientes" at bounding box center [216, 117] width 54 height 12
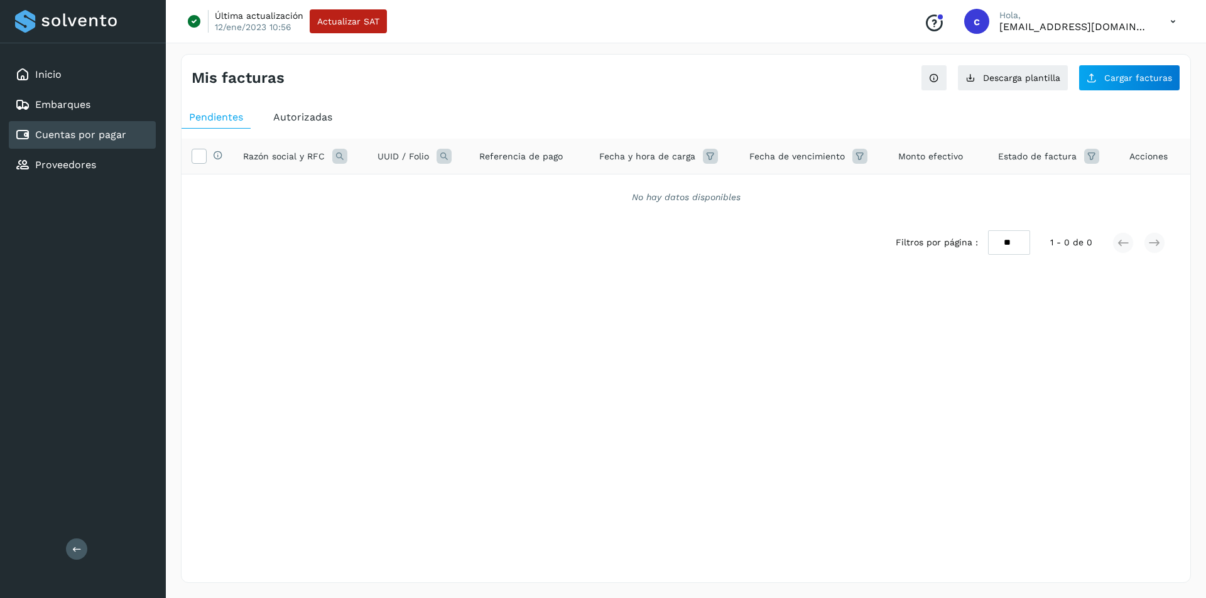
click at [307, 119] on span "Autorizadas" at bounding box center [302, 117] width 59 height 12
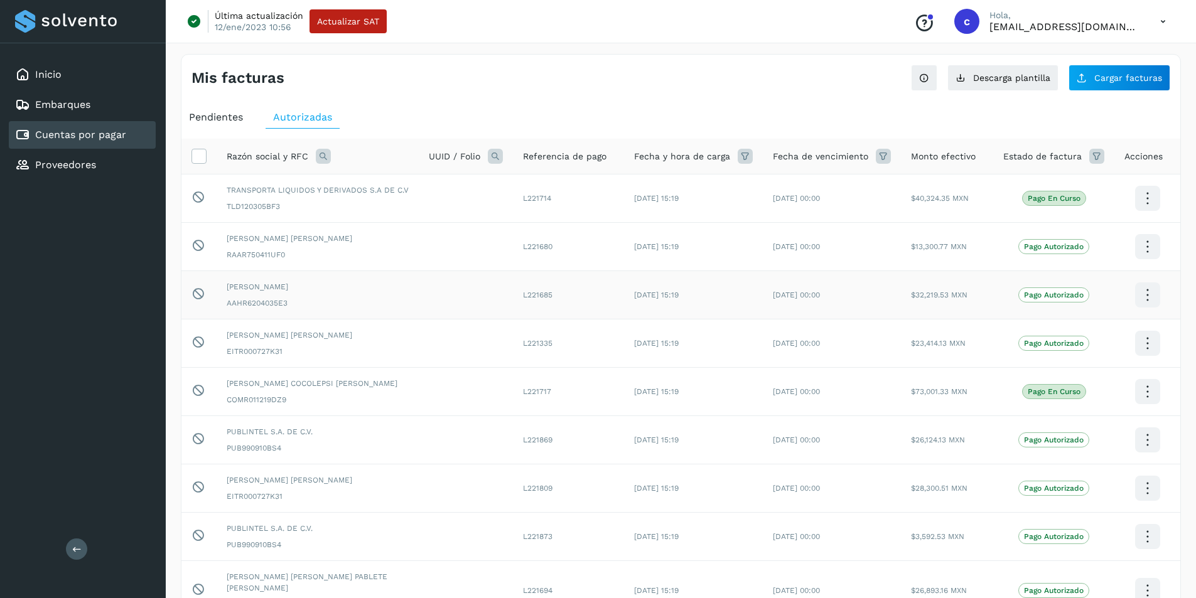
scroll to position [166, 0]
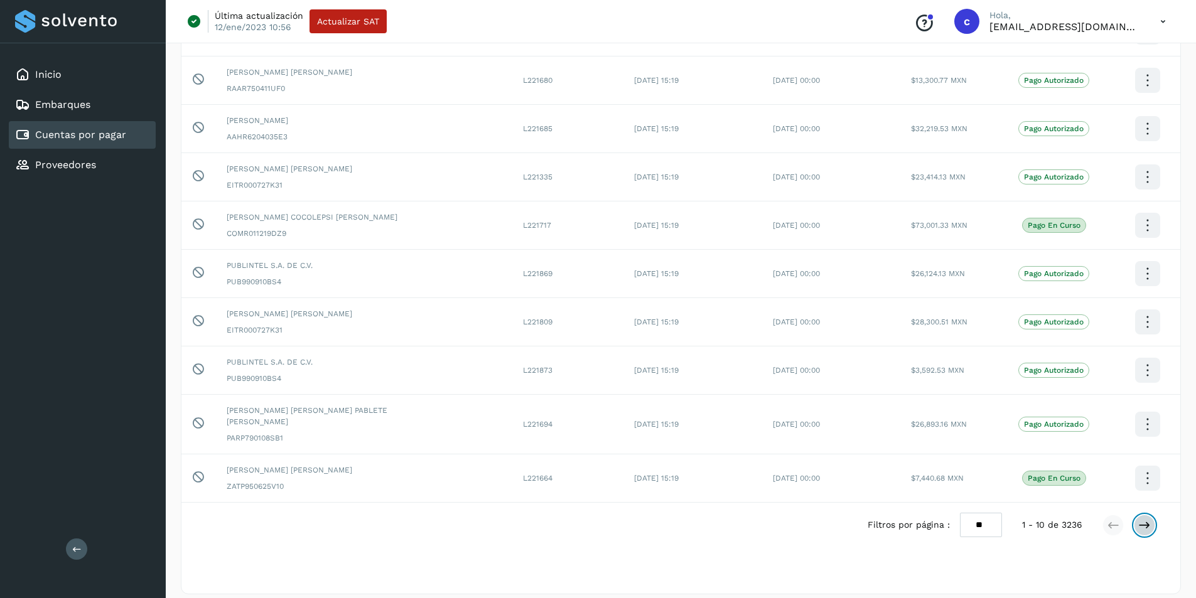
click at [848, 402] on button at bounding box center [1144, 525] width 21 height 21
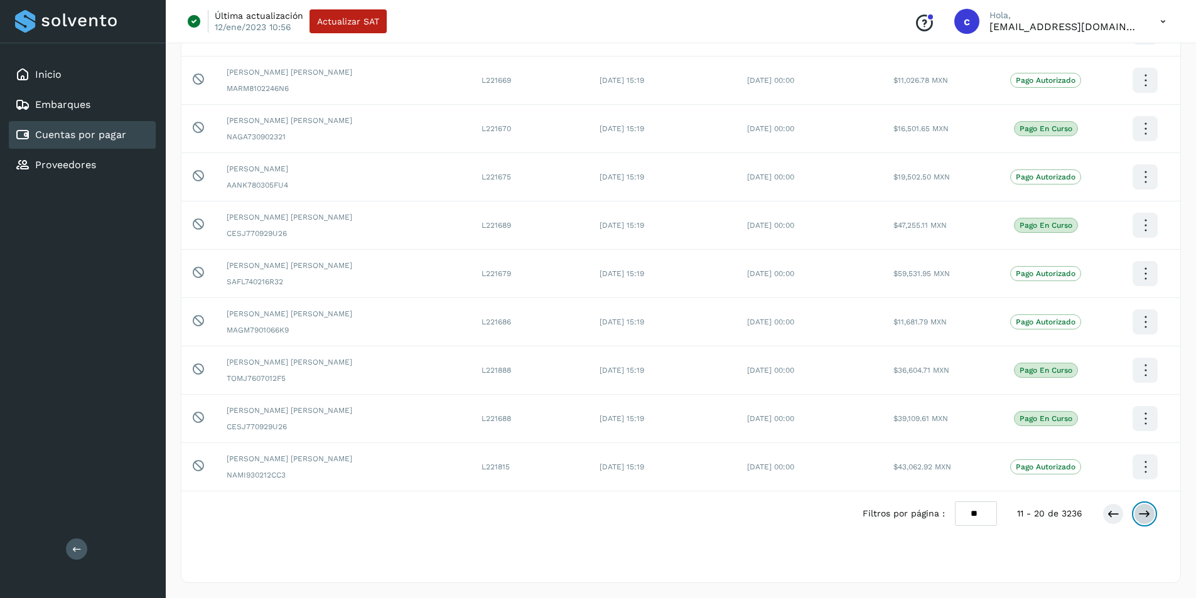
click at [848, 402] on icon at bounding box center [1144, 514] width 13 height 13
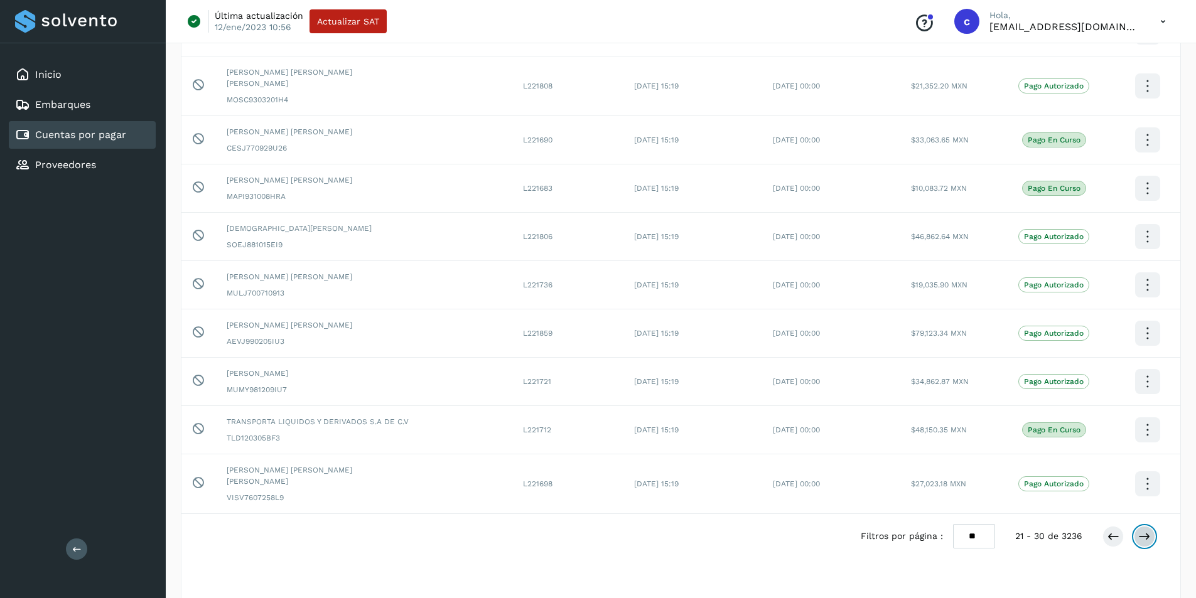
click at [848, 402] on icon at bounding box center [1144, 537] width 13 height 13
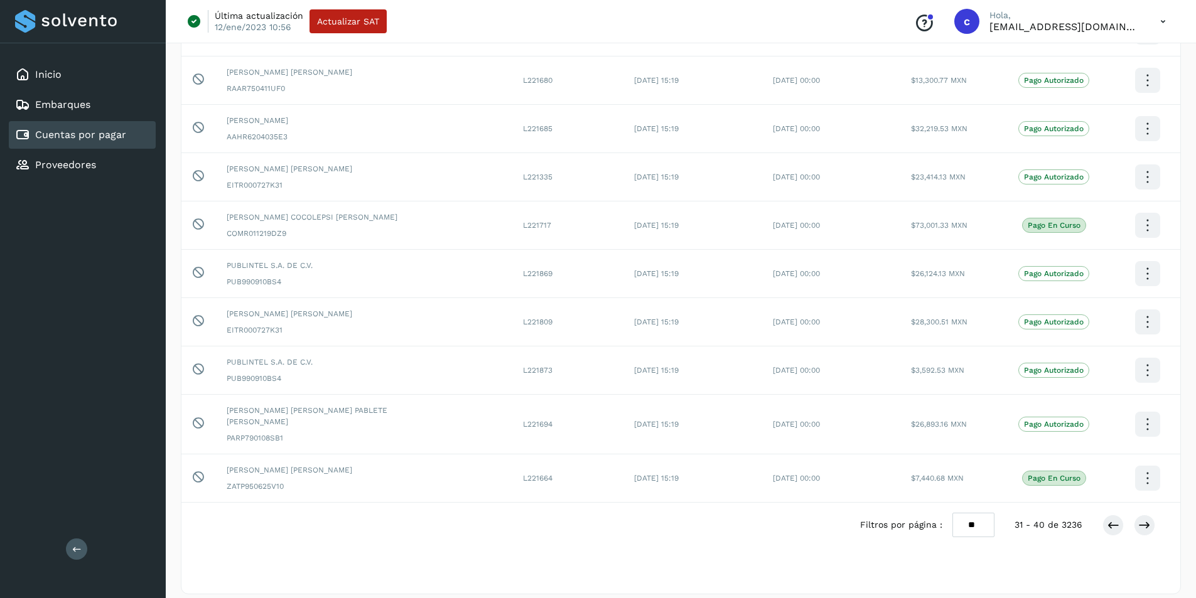
click at [848, 402] on div at bounding box center [1129, 525] width 53 height 21
click at [848, 402] on button at bounding box center [1113, 525] width 21 height 21
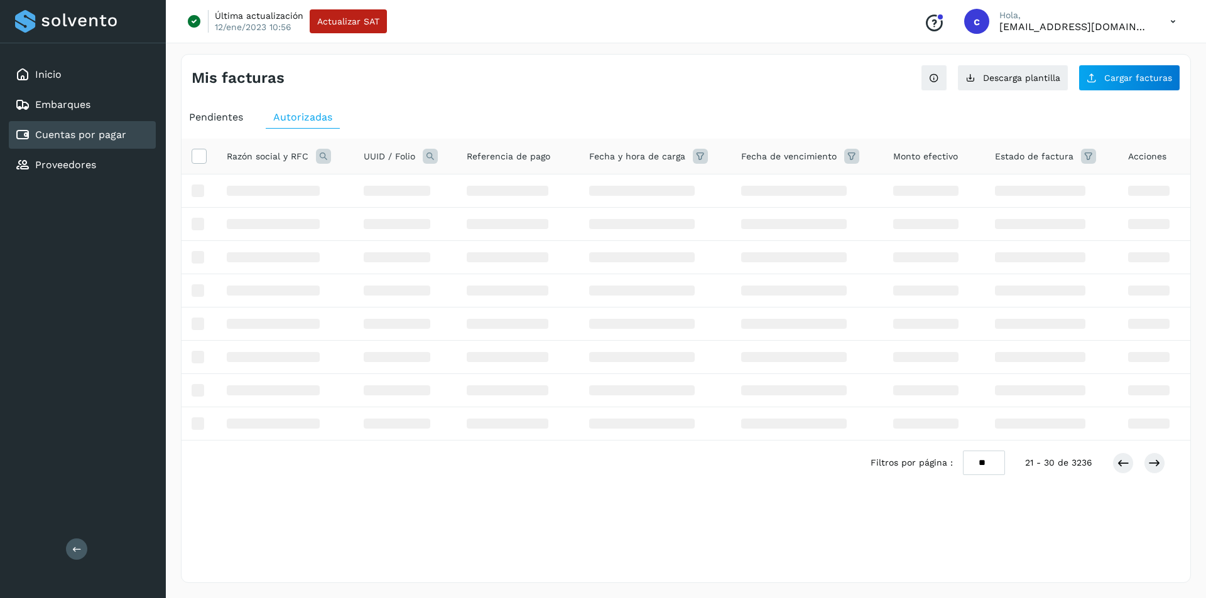
click at [848, 402] on div "Razón social y RFC UUID / Folio Referencia de pago Fecha y hora de carga Fecha …" at bounding box center [685, 333] width 1008 height 388
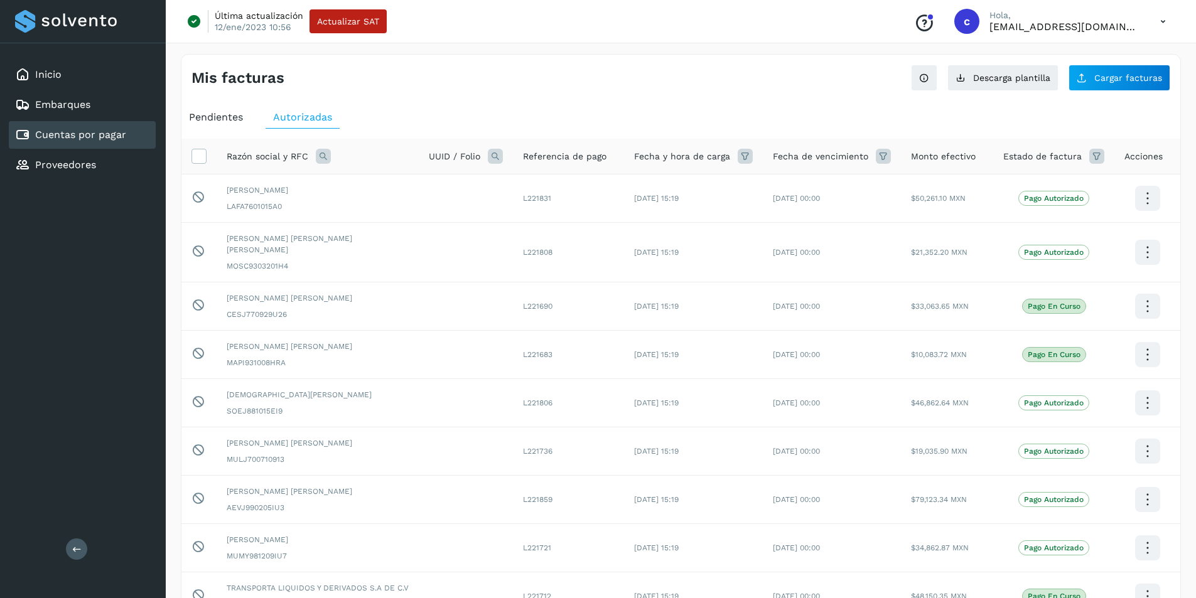
click at [848, 402] on td at bounding box center [1148, 548] width 66 height 48
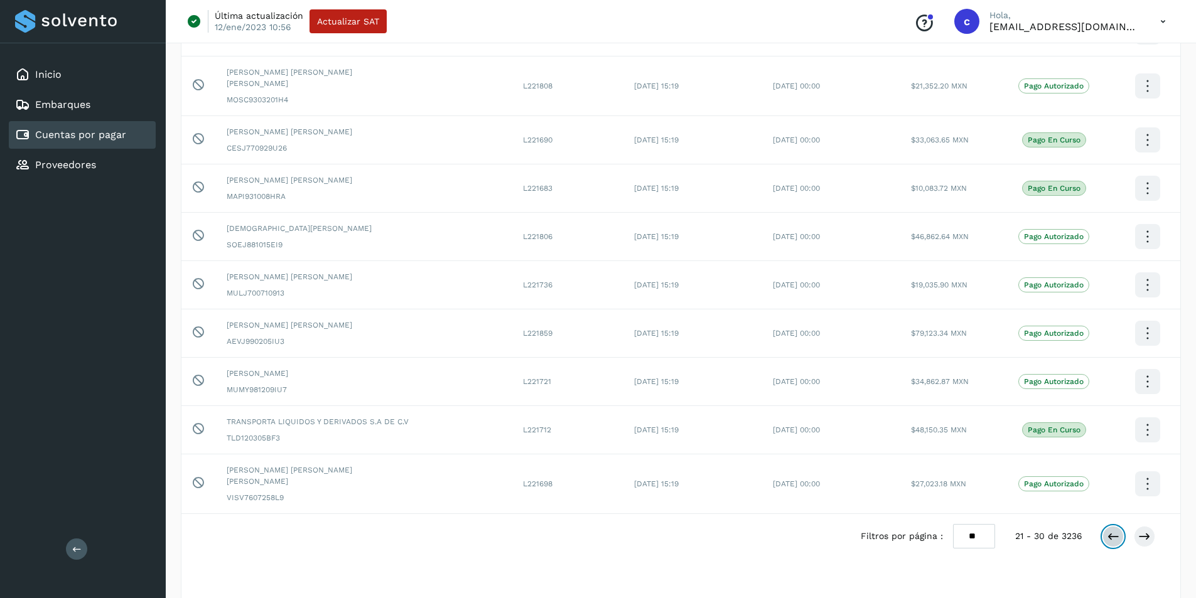
click at [848, 402] on icon at bounding box center [1113, 537] width 13 height 13
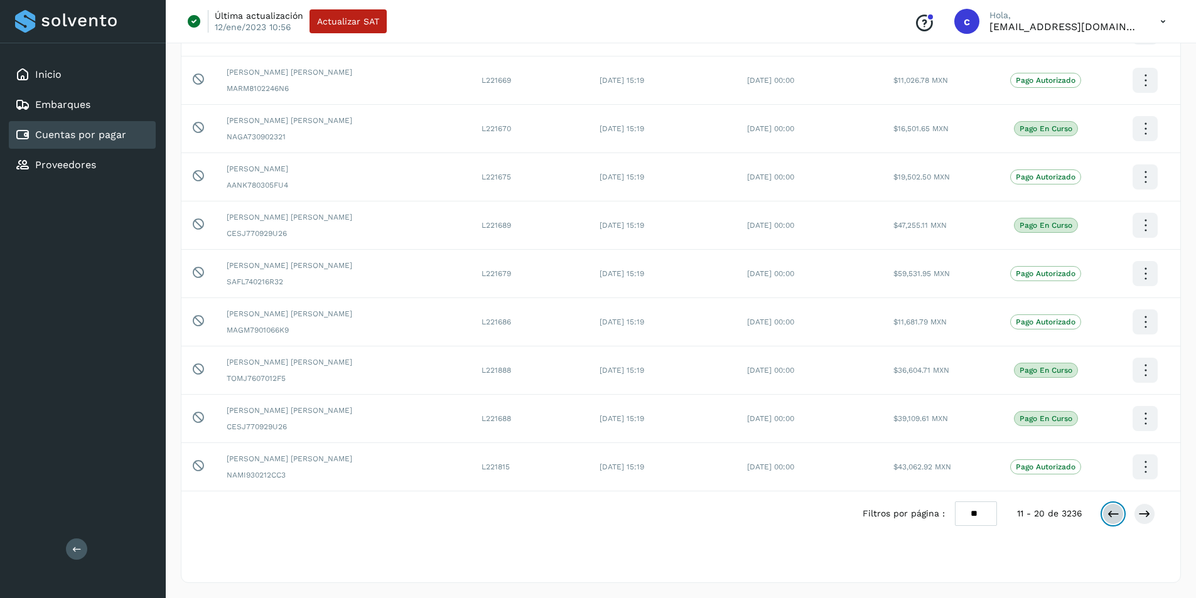
click at [848, 402] on icon at bounding box center [1113, 514] width 13 height 13
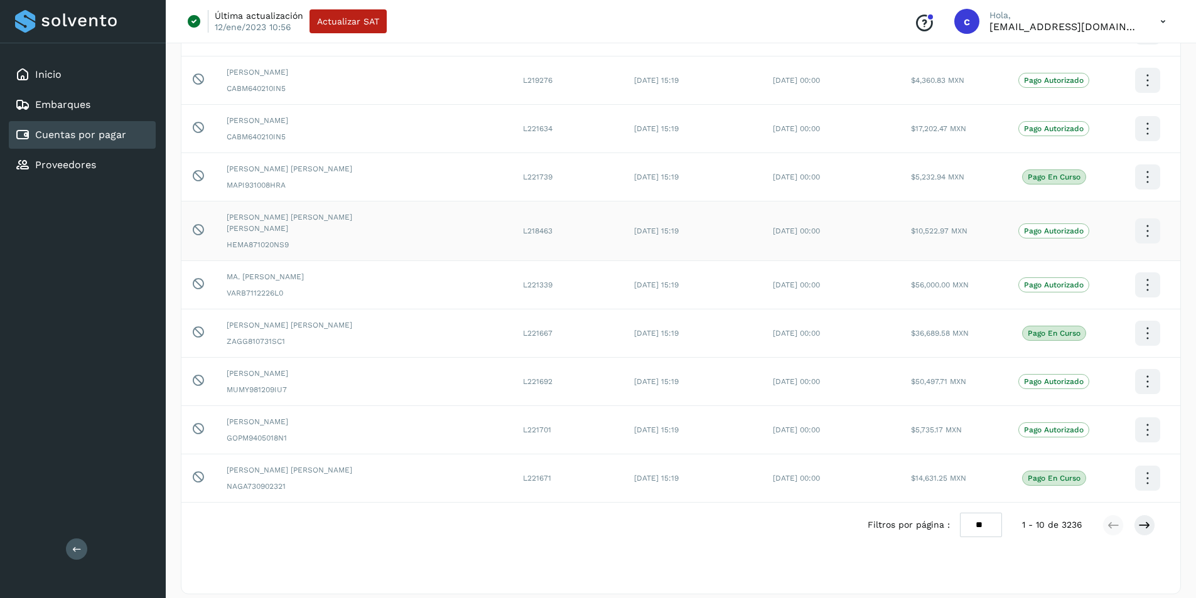
scroll to position [0, 0]
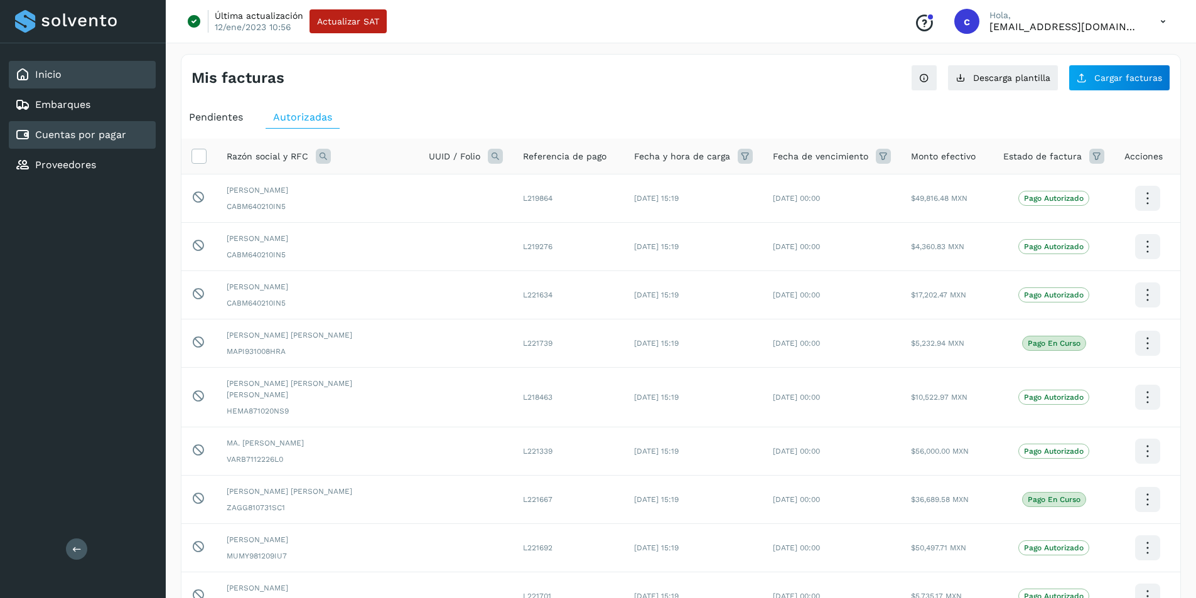
click at [61, 84] on div "Inicio" at bounding box center [82, 75] width 147 height 28
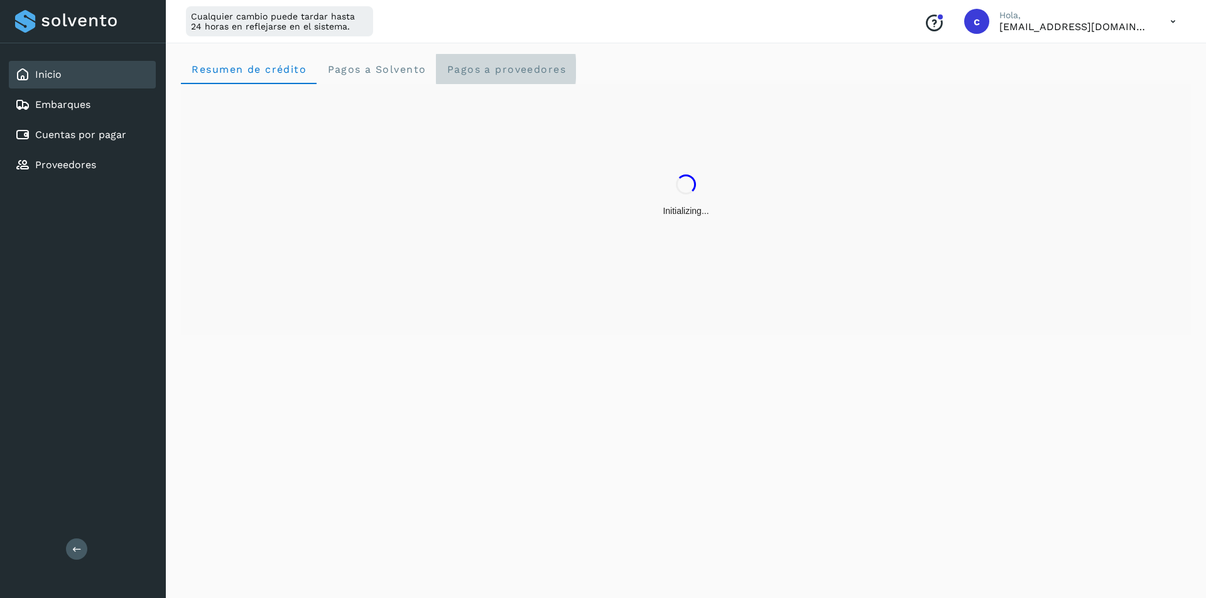
click at [489, 70] on span "Pagos a proveedores" at bounding box center [506, 69] width 120 height 12
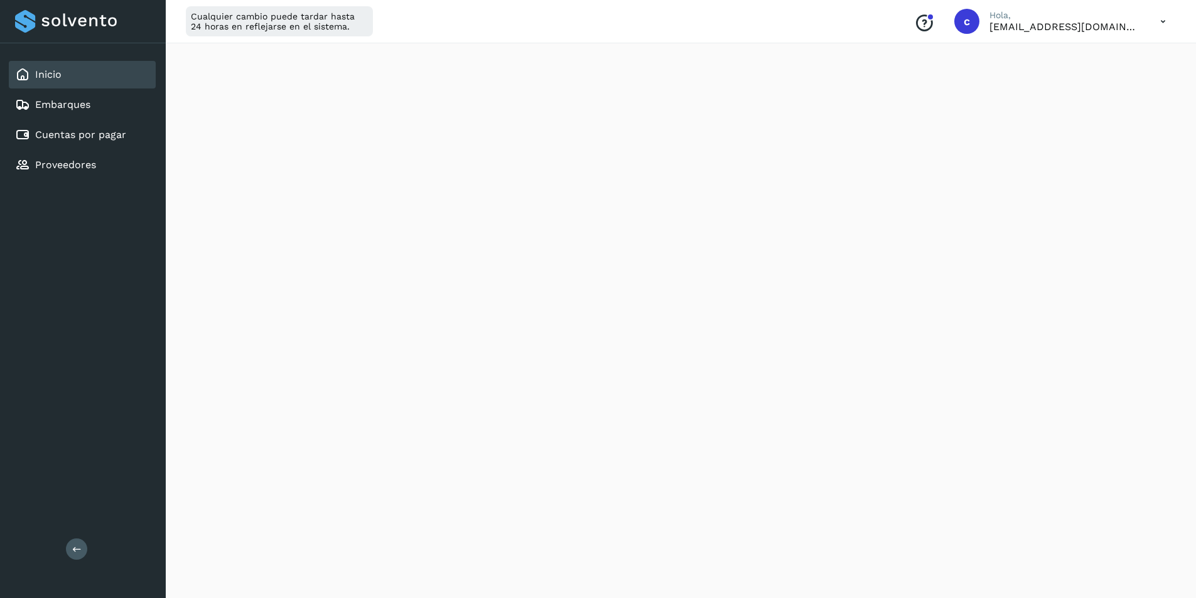
scroll to position [411, 0]
